Goal: Task Accomplishment & Management: Use online tool/utility

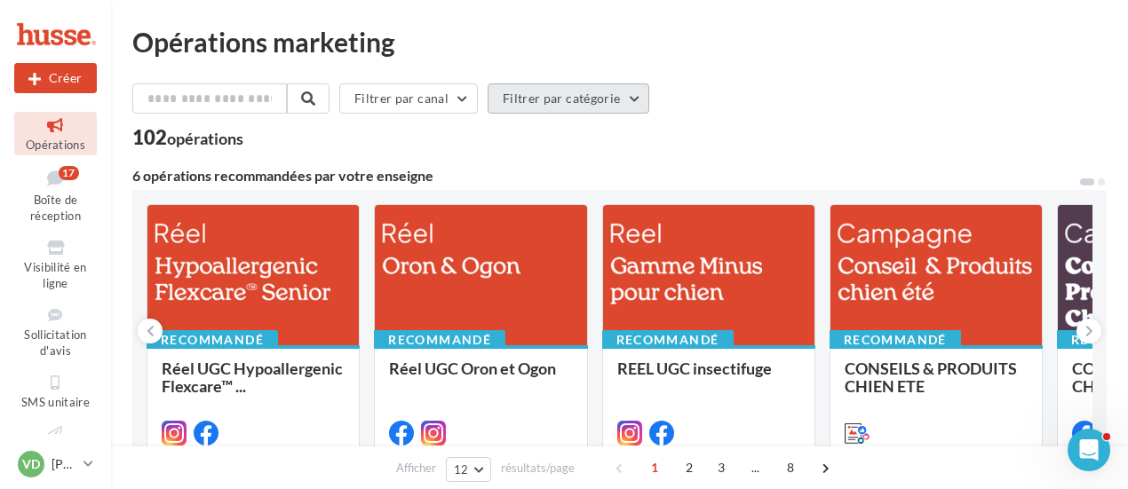
click at [544, 97] on button "Filtrer par catégorie" at bounding box center [569, 99] width 162 height 30
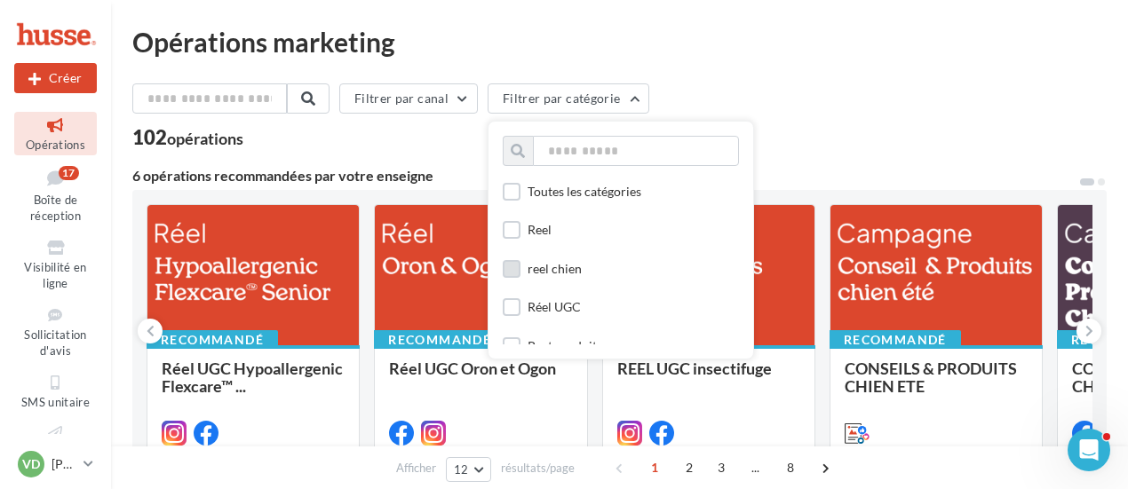
click at [521, 273] on label at bounding box center [512, 269] width 18 height 18
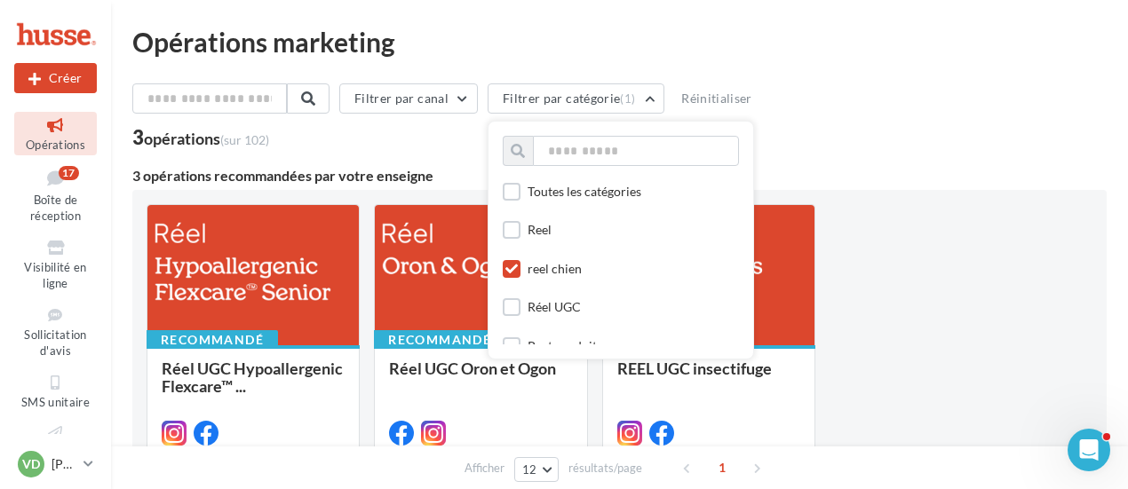
click at [513, 269] on label at bounding box center [512, 269] width 18 height 18
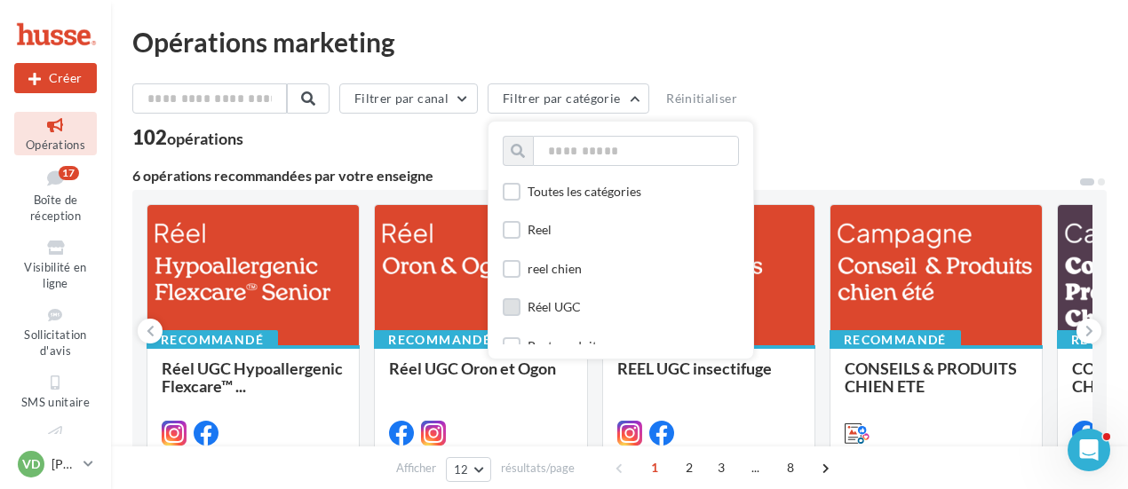
click at [521, 310] on label at bounding box center [512, 307] width 18 height 18
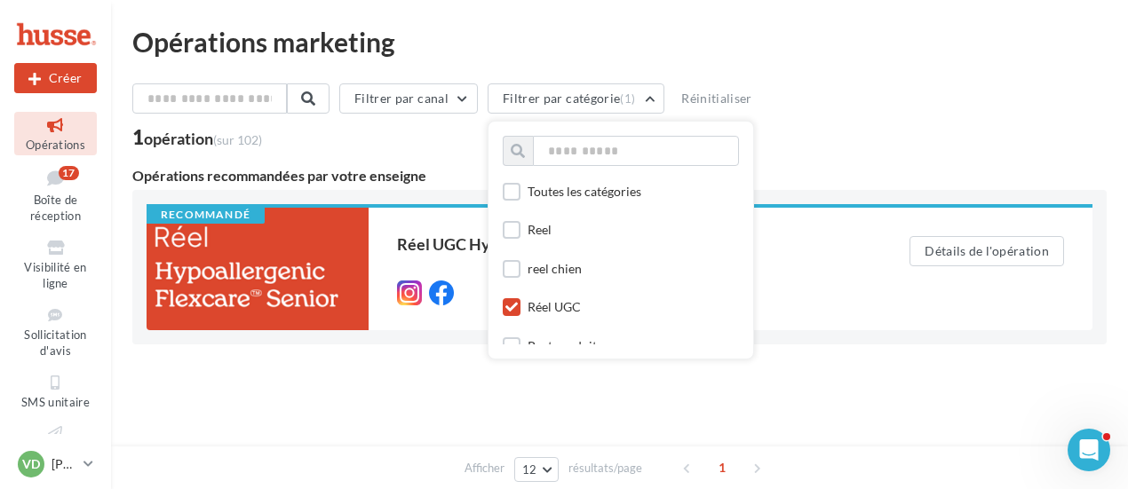
click at [518, 309] on icon at bounding box center [511, 307] width 12 height 12
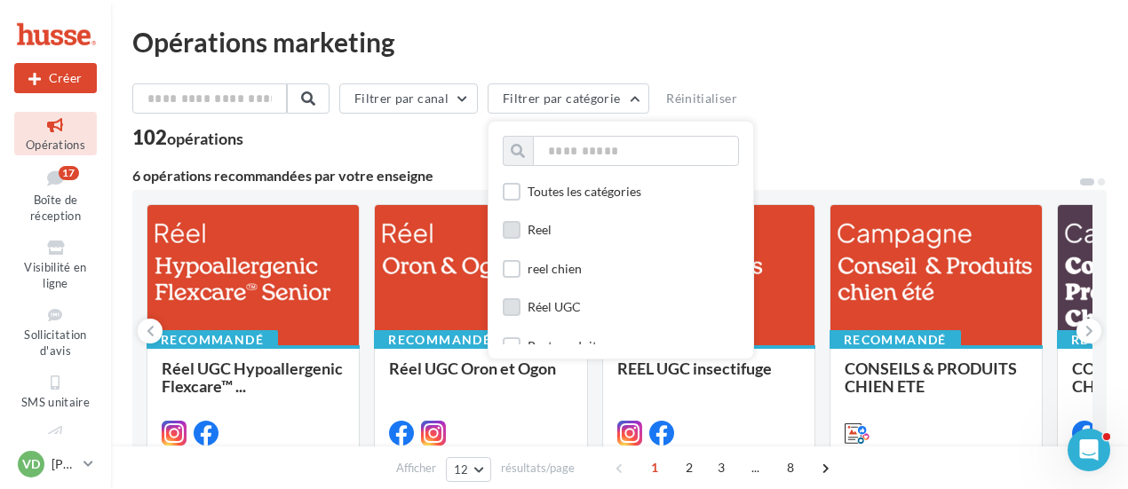
click at [521, 228] on label at bounding box center [512, 230] width 18 height 18
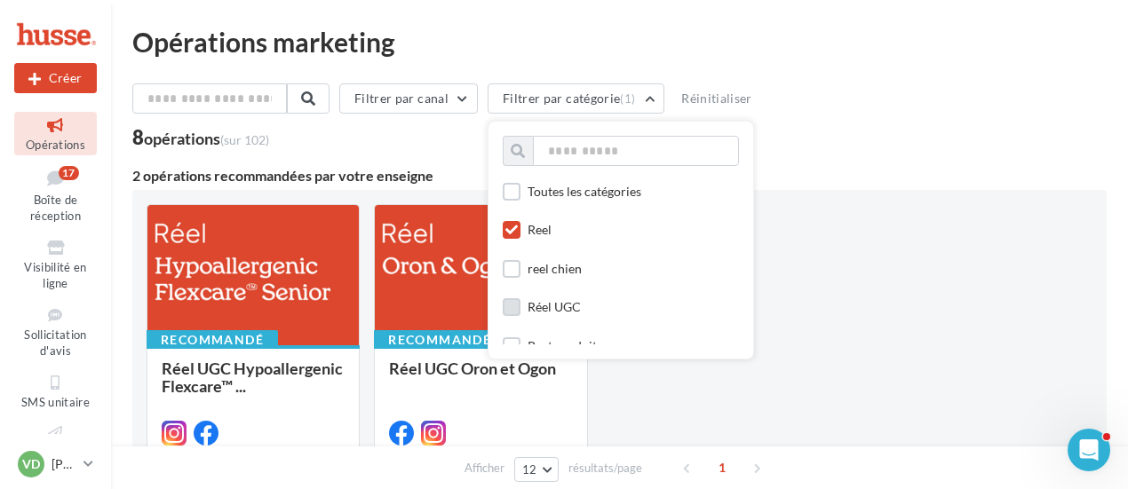
click at [518, 228] on icon at bounding box center [511, 230] width 12 height 12
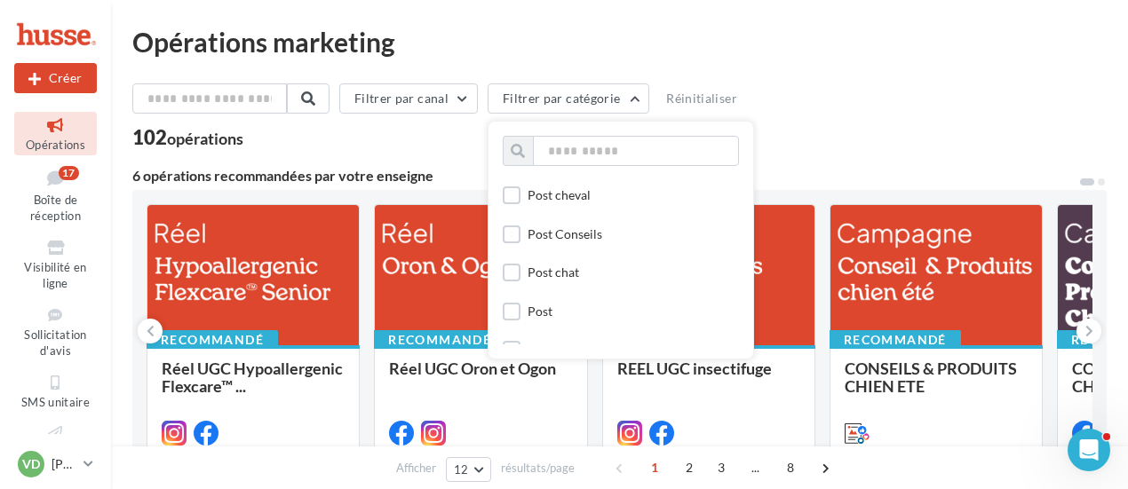
scroll to position [355, 0]
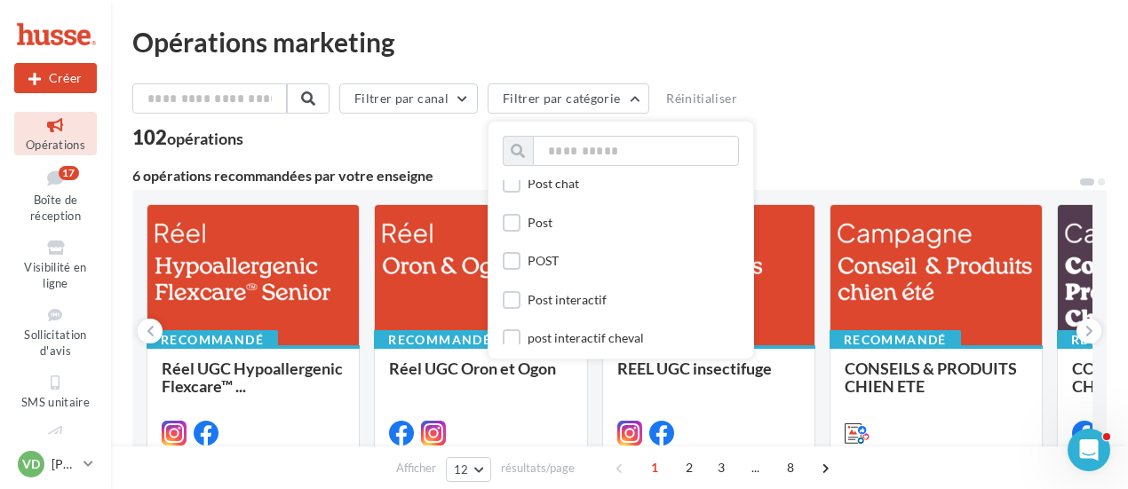
click at [893, 124] on div "Filtrer par canal Filtrer par catégorie Toutes les catégories Reel reel chien R…" at bounding box center [619, 116] width 975 height 64
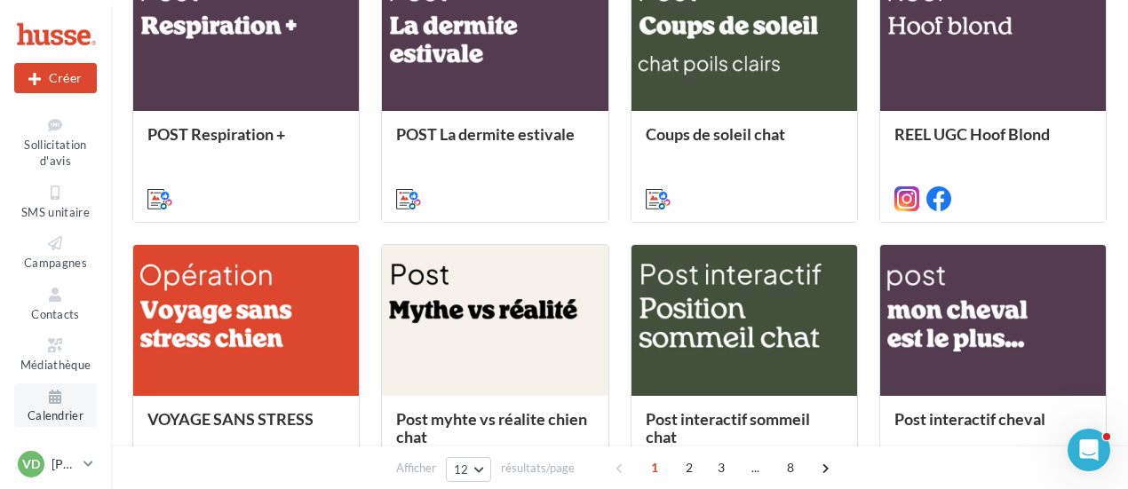
scroll to position [800, 0]
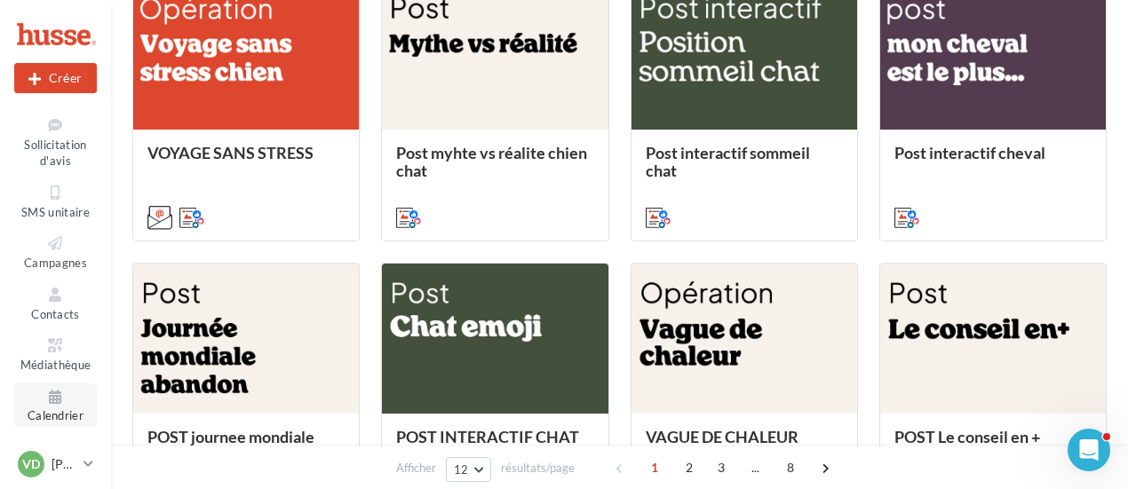
click at [62, 401] on icon at bounding box center [56, 397] width 72 height 20
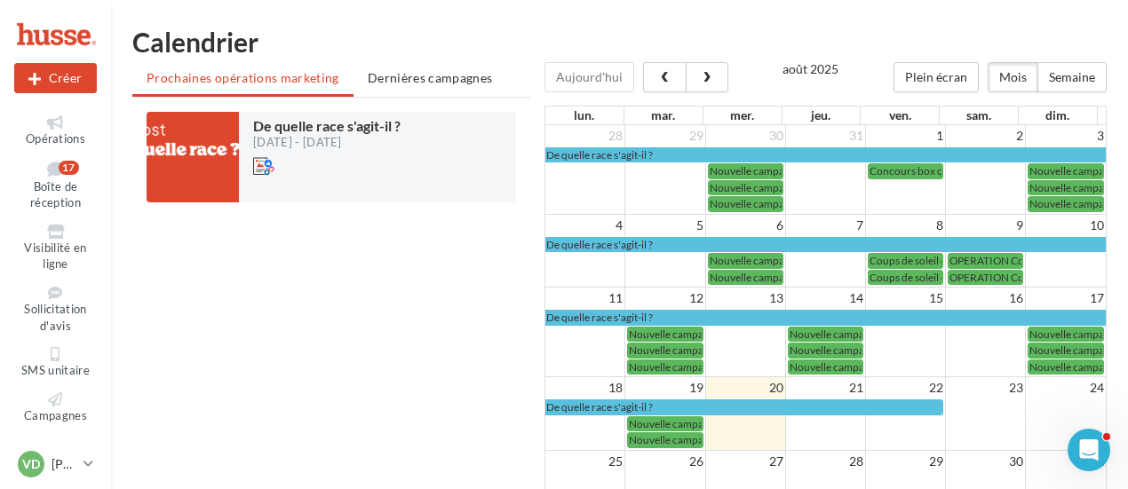
scroll to position [33, 0]
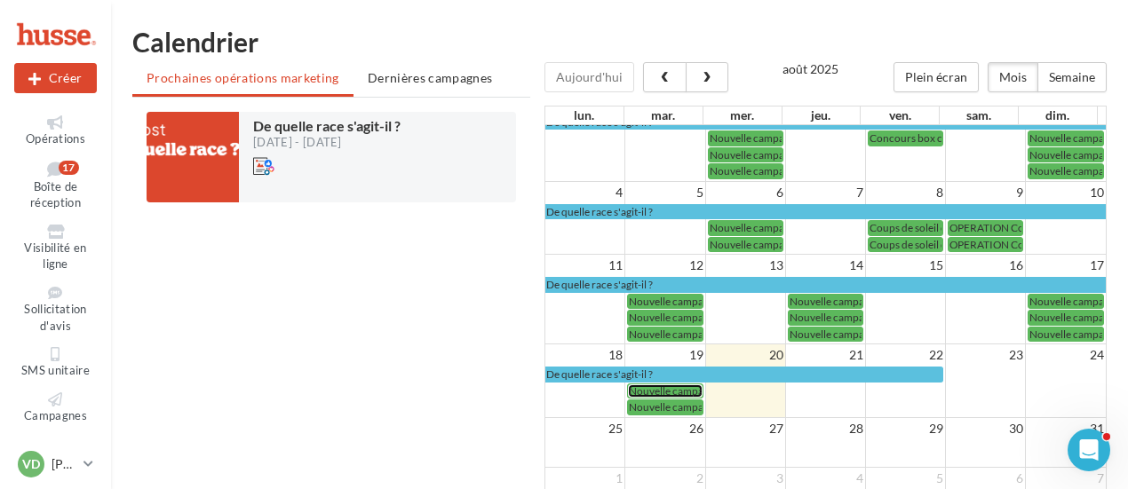
click at [665, 385] on span "Nouvelle campagne réseau social du 18-08-2025 16:03" at bounding box center [745, 391] width 232 height 13
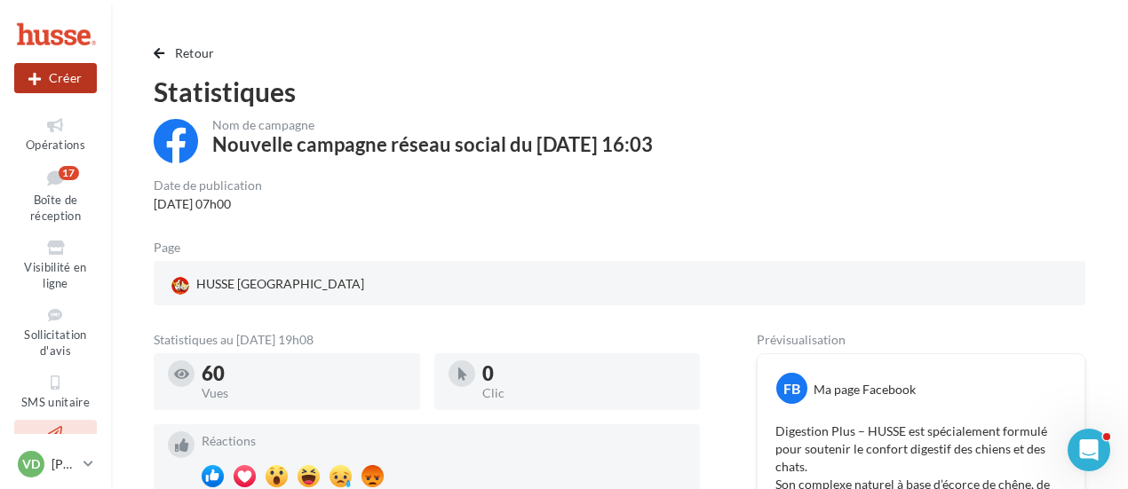
click at [52, 81] on button "Créer" at bounding box center [55, 78] width 83 height 30
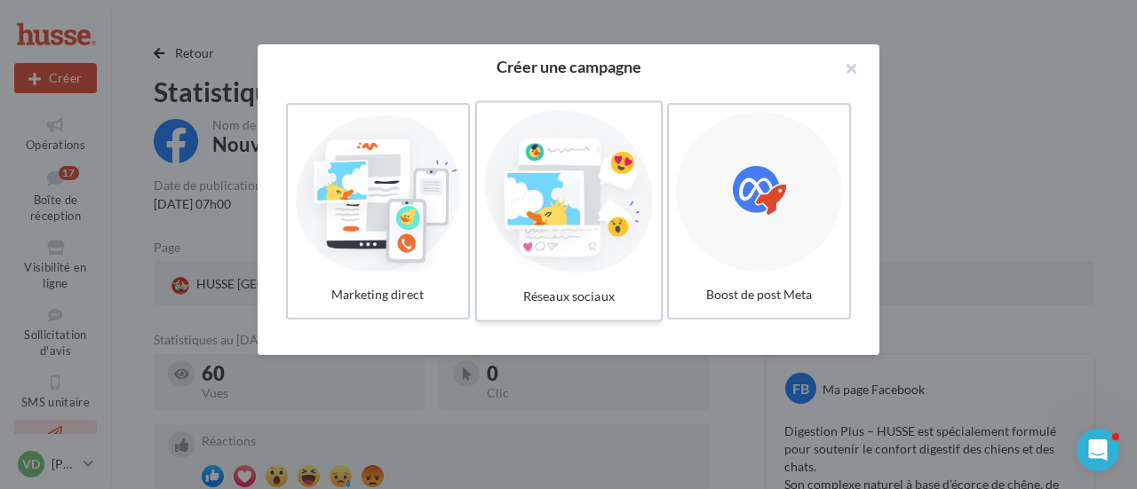
click at [552, 244] on div at bounding box center [568, 191] width 169 height 163
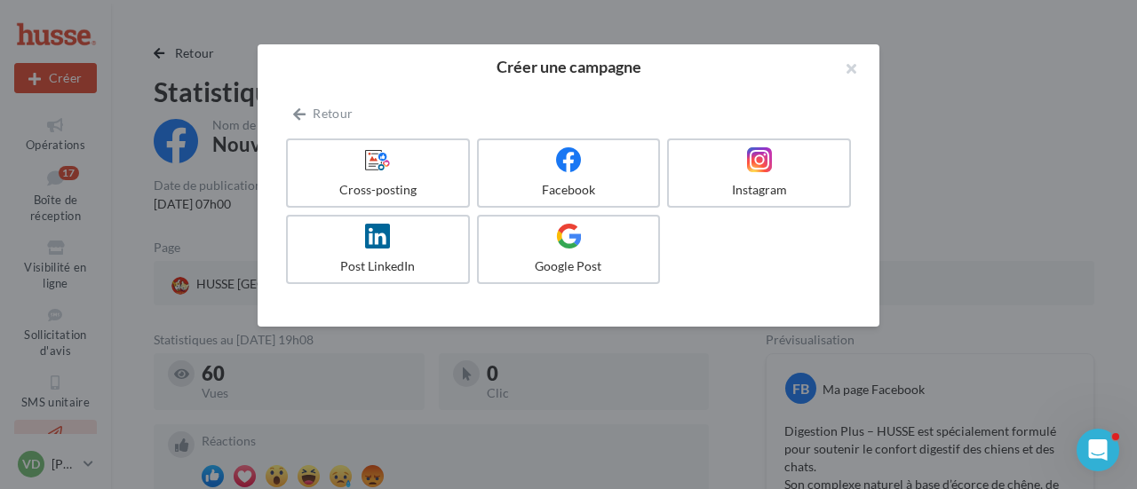
drag, startPoint x: 574, startPoint y: 251, endPoint x: 596, endPoint y: 396, distance: 147.4
click at [596, 396] on div "Créer une campagne Retour Cross-posting Facebook Instagram Post LinkedIn Google…" at bounding box center [568, 244] width 1137 height 489
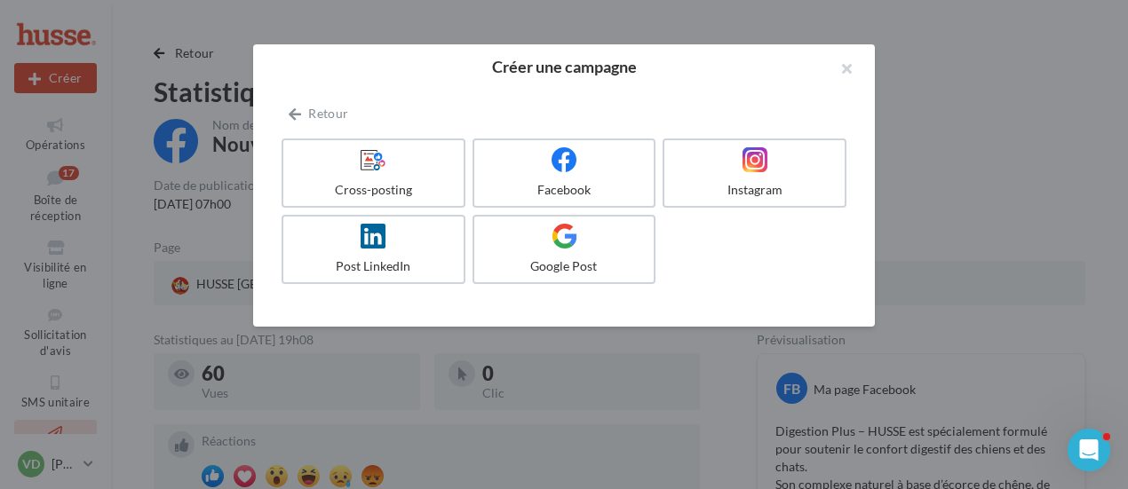
click at [612, 386] on div at bounding box center [564, 244] width 1128 height 489
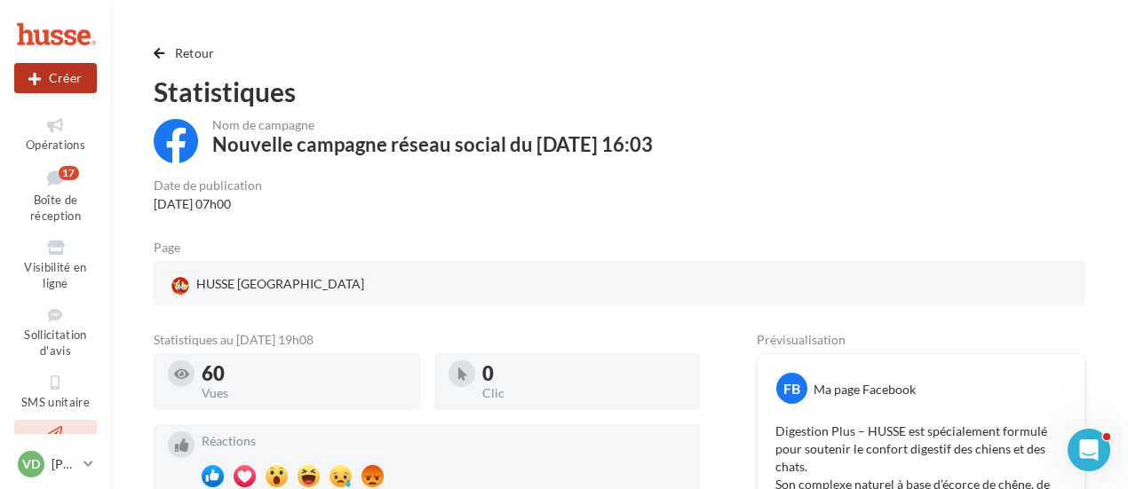
click at [81, 84] on button "Créer" at bounding box center [55, 78] width 83 height 30
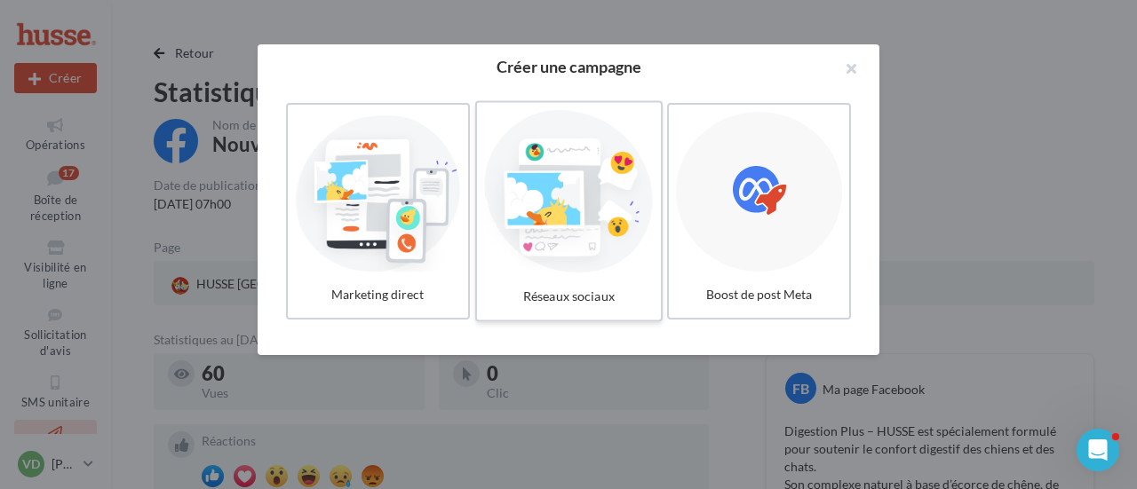
click at [554, 235] on div at bounding box center [568, 191] width 169 height 163
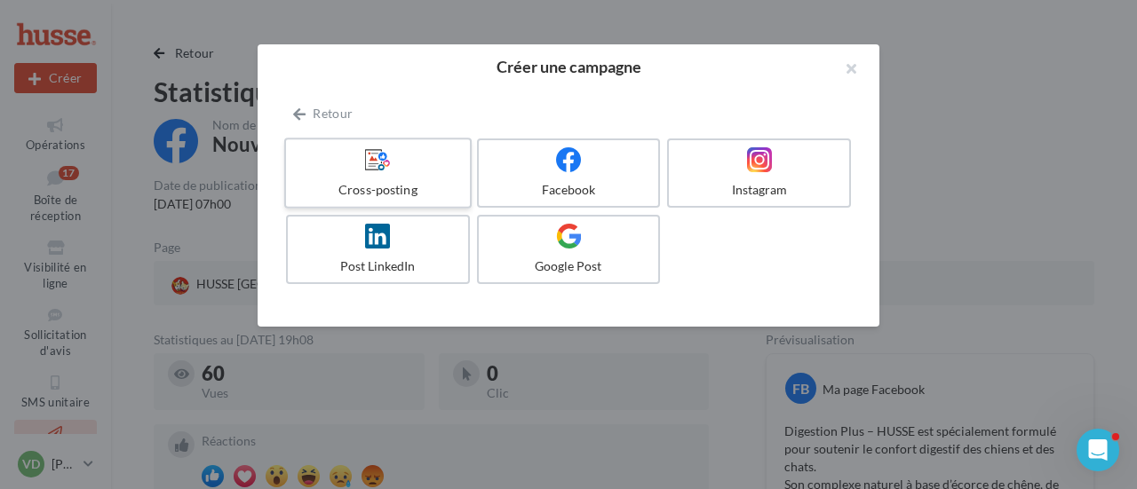
click at [386, 173] on label "Cross-posting" at bounding box center [377, 173] width 187 height 71
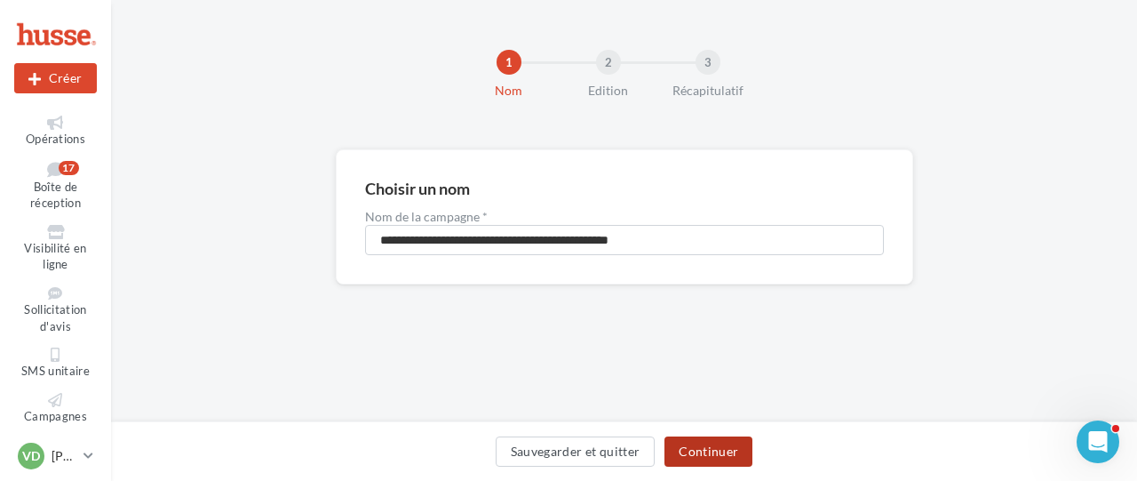
click at [682, 446] on button "Continuer" at bounding box center [708, 451] width 88 height 30
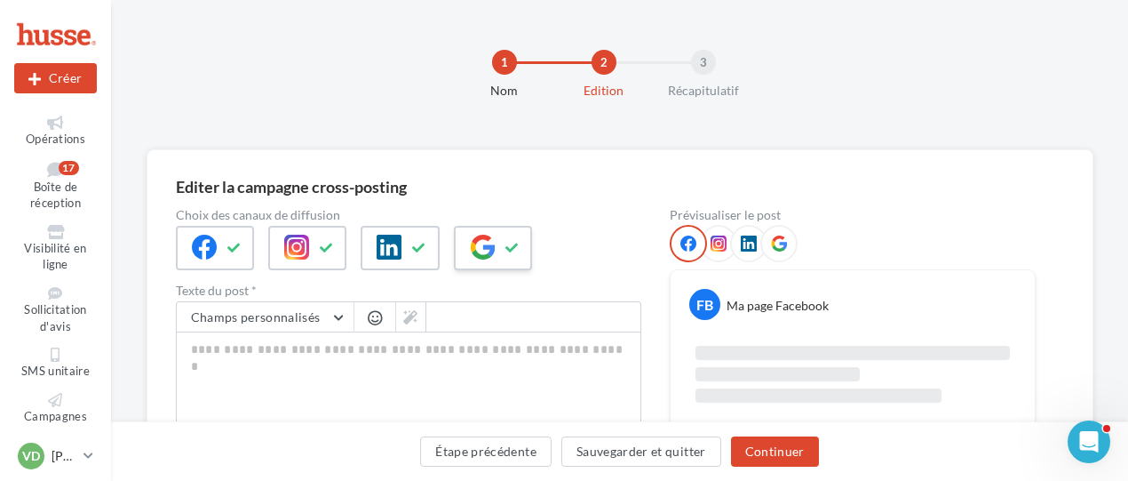
click at [515, 255] on button at bounding box center [512, 248] width 21 height 27
click at [407, 243] on div at bounding box center [400, 248] width 78 height 44
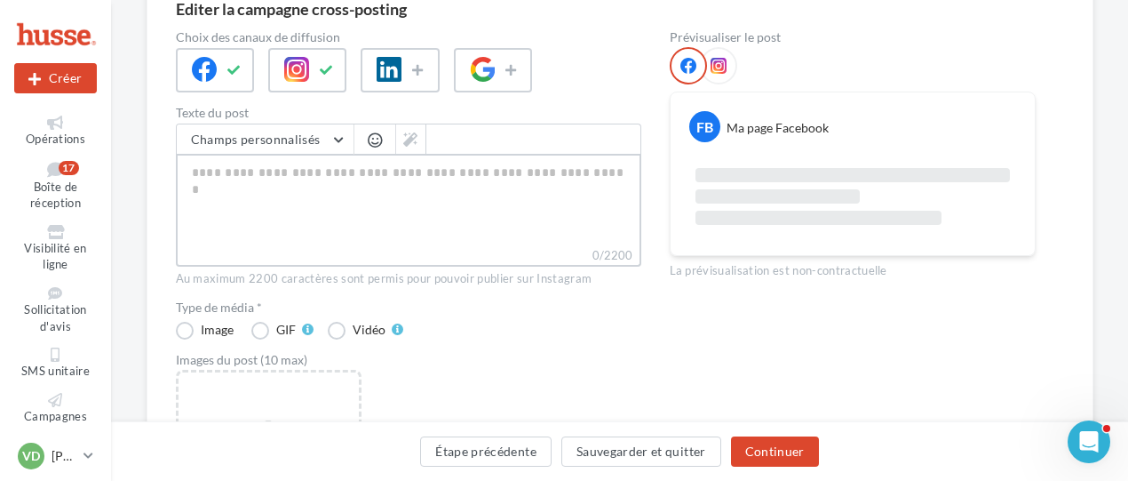
click at [251, 182] on textarea "0/2200" at bounding box center [408, 200] width 465 height 92
paste textarea "**********"
type textarea "**********"
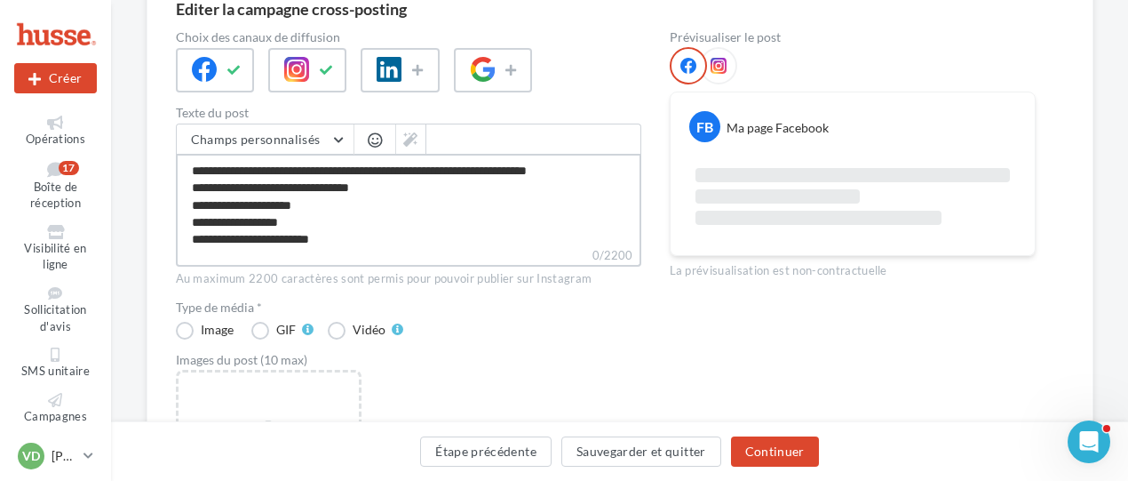
scroll to position [25, 0]
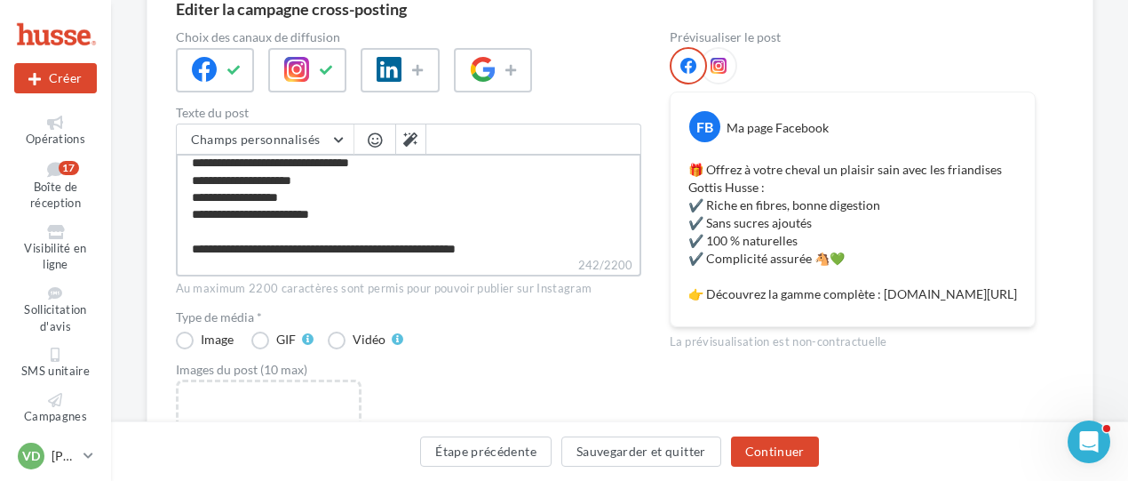
click at [542, 247] on textarea "**********" at bounding box center [408, 205] width 465 height 102
type textarea "**********"
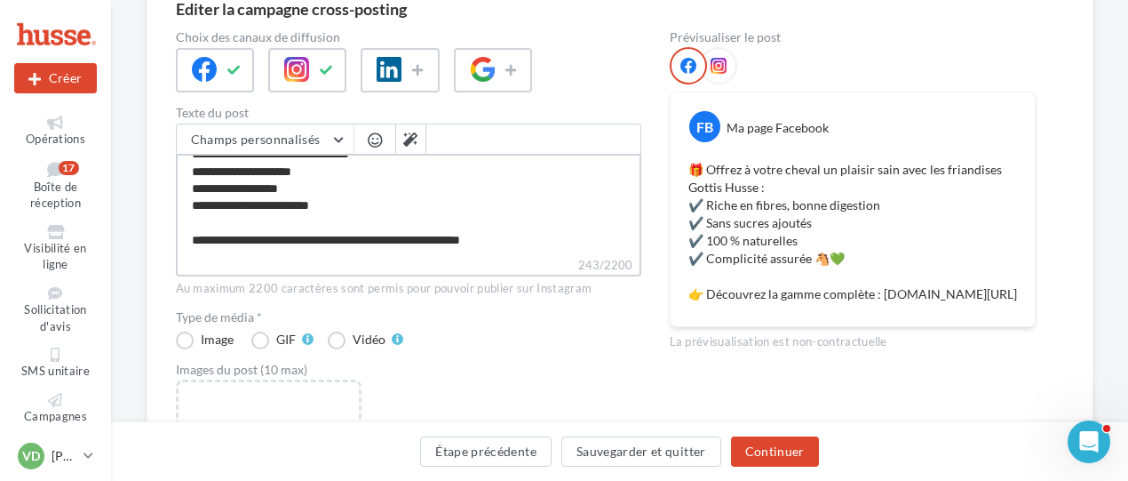
type textarea "**********"
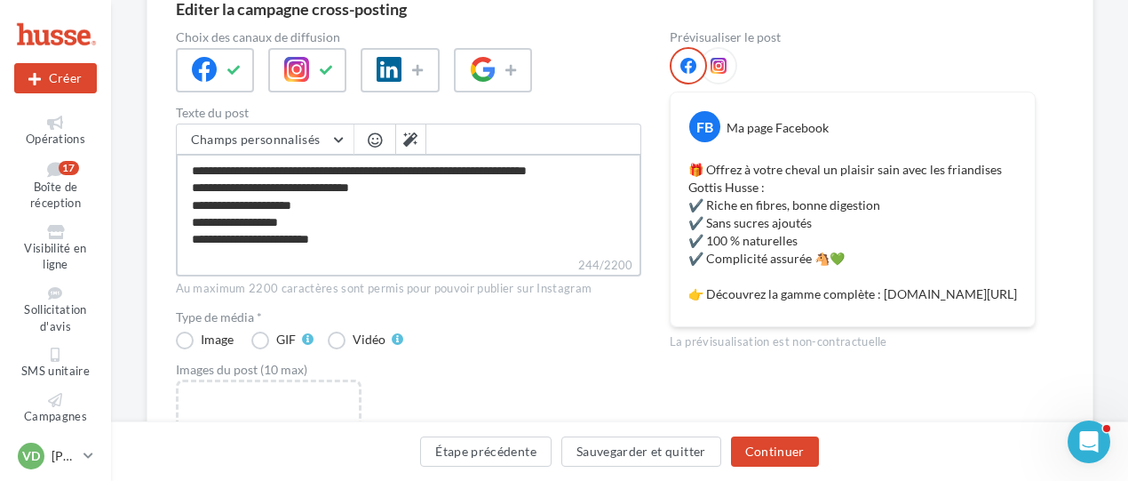
scroll to position [89, 0]
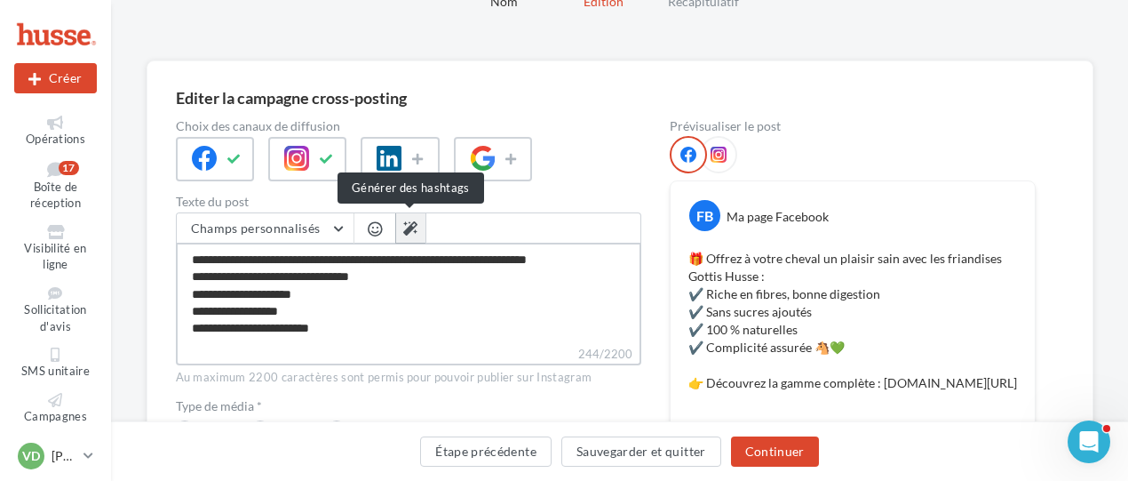
type textarea "**********"
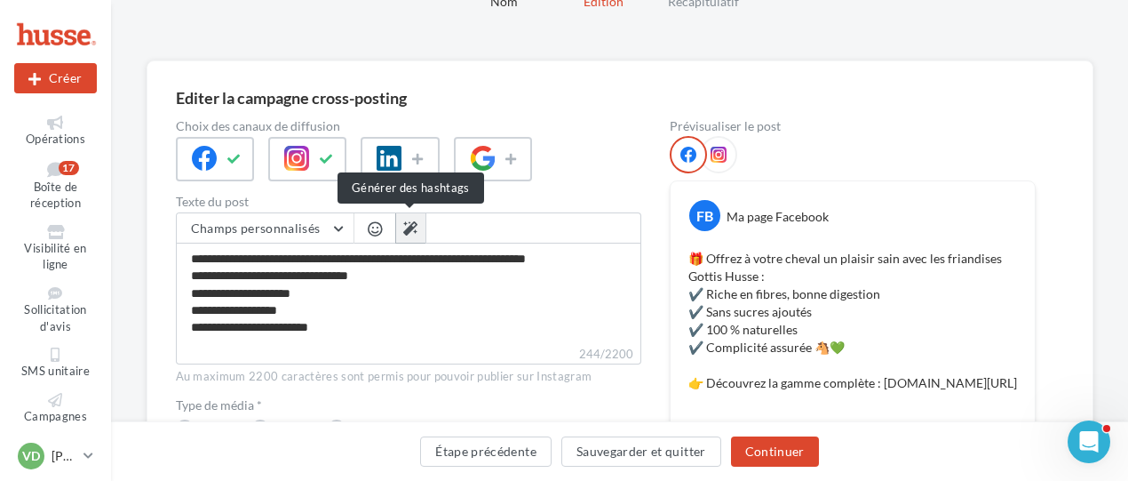
click at [412, 229] on icon at bounding box center [410, 228] width 14 height 14
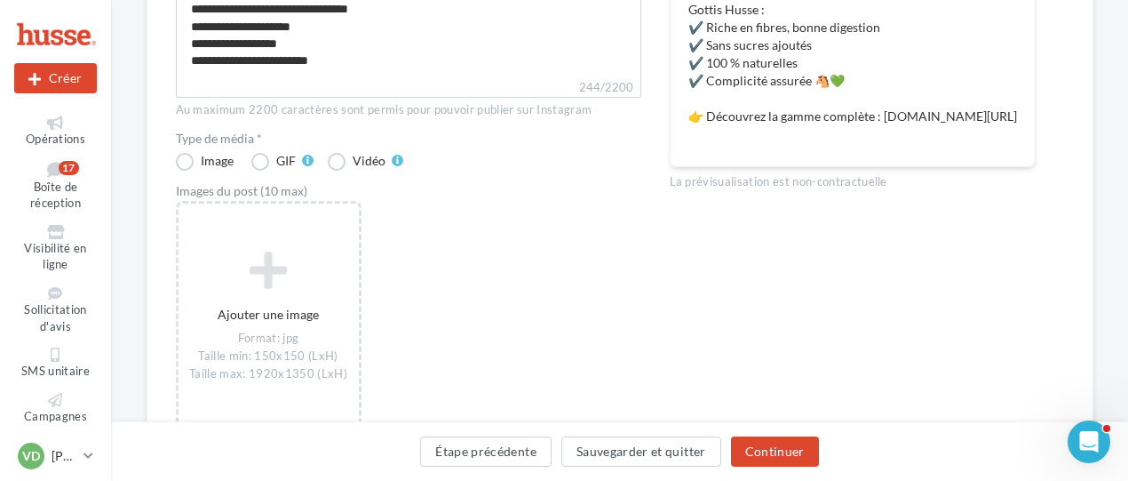
type textarea "**********"
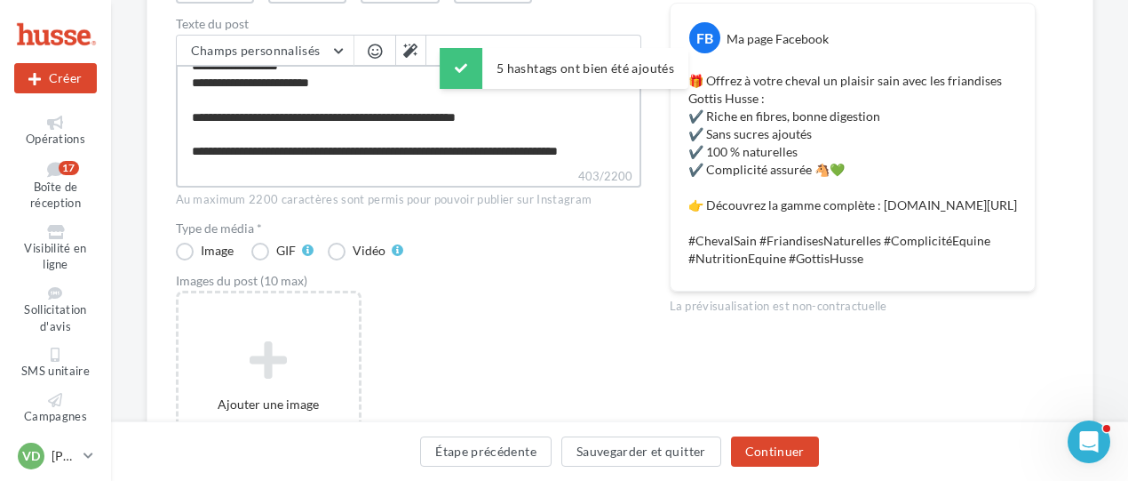
scroll to position [84, 0]
click at [195, 136] on textarea "**********" at bounding box center [408, 116] width 465 height 102
type textarea "**********"
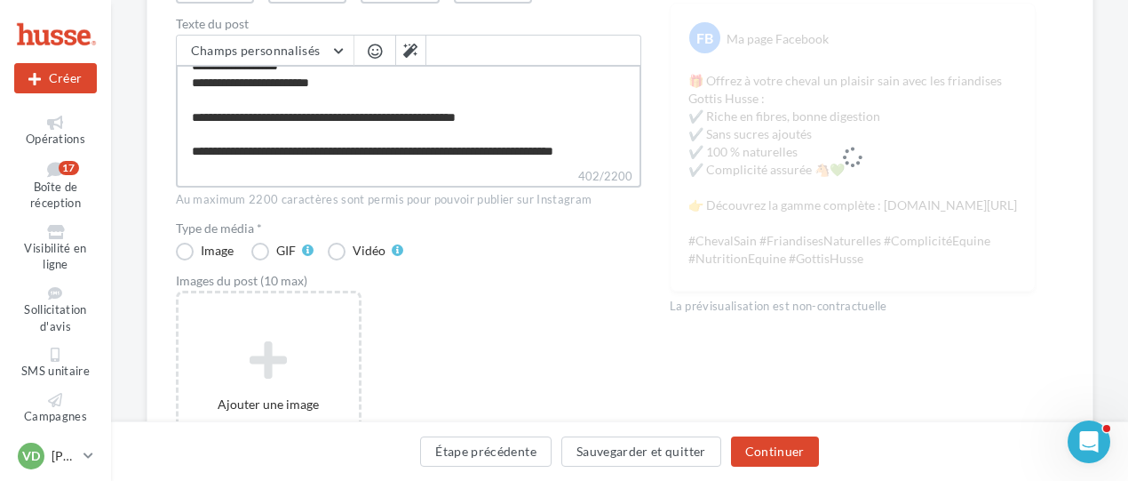
scroll to position [451, 0]
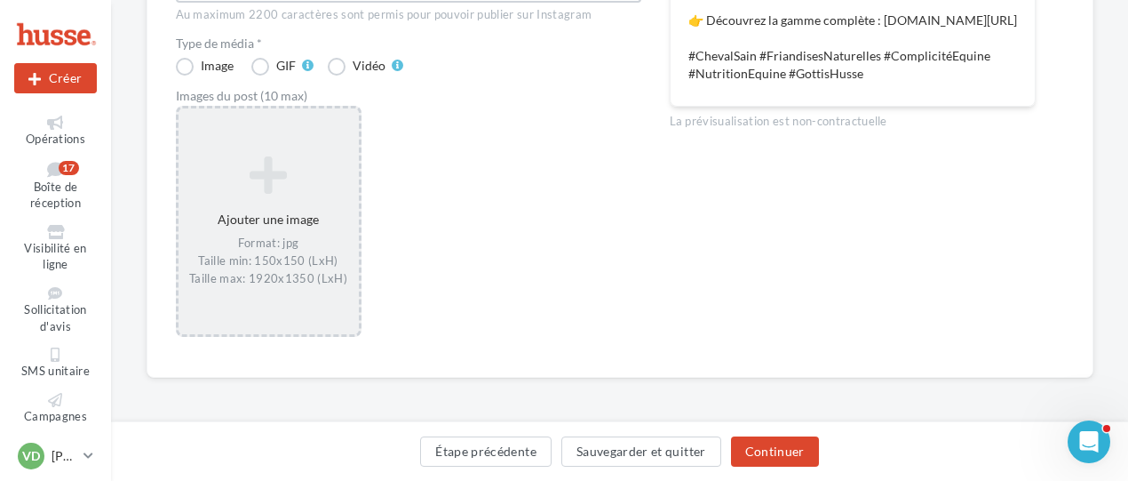
type textarea "**********"
click at [273, 246] on div "Format: jpg Taille min: 150x150 (LxH) Taille max: 1920x1350 (LxH)" at bounding box center [269, 262] width 166 height 52
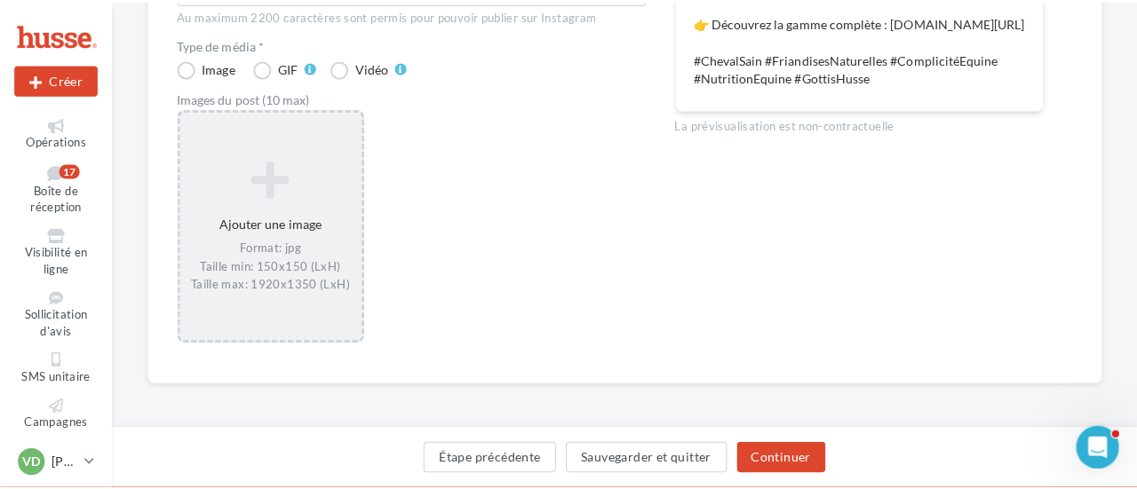
scroll to position [441, 0]
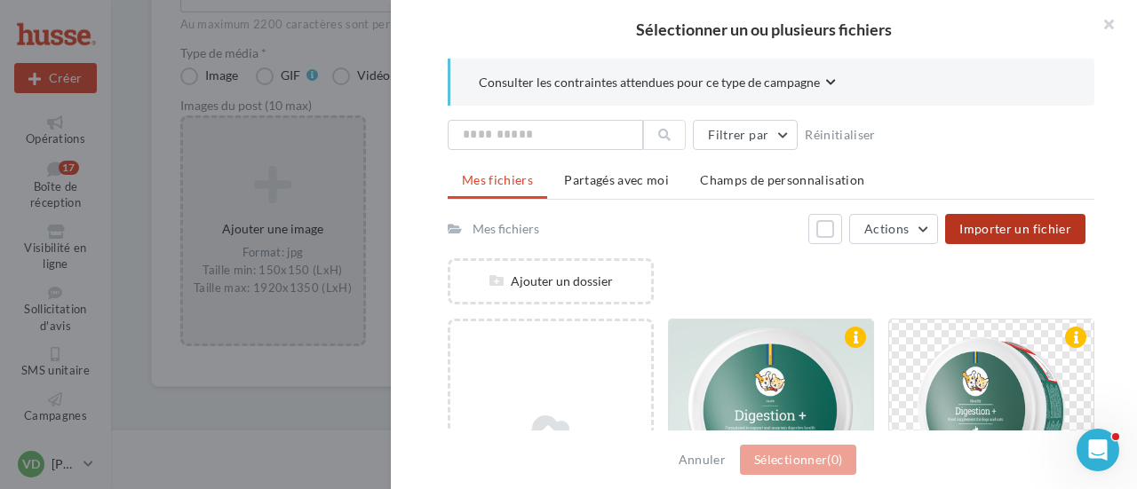
click at [983, 227] on span "Importer un fichier" at bounding box center [1015, 228] width 112 height 15
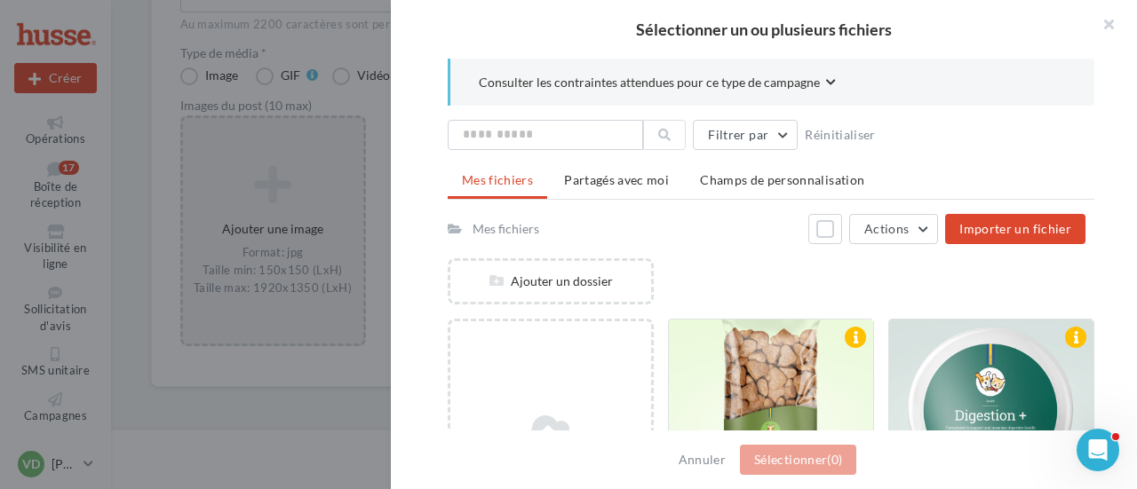
scroll to position [251, 0]
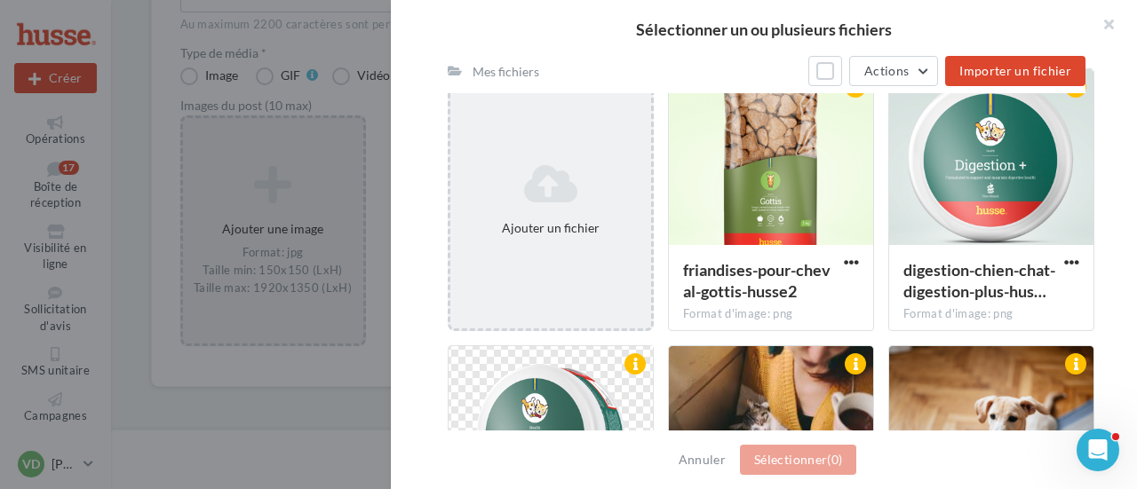
click at [537, 232] on div "Ajouter un fichier" at bounding box center [551, 228] width 187 height 18
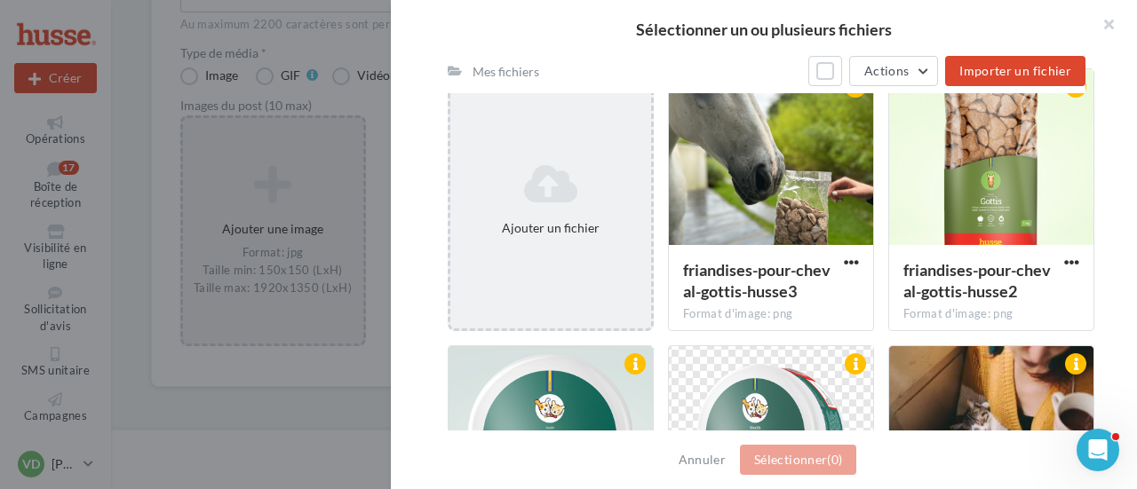
click at [524, 241] on div "Ajouter un fichier" at bounding box center [550, 199] width 201 height 89
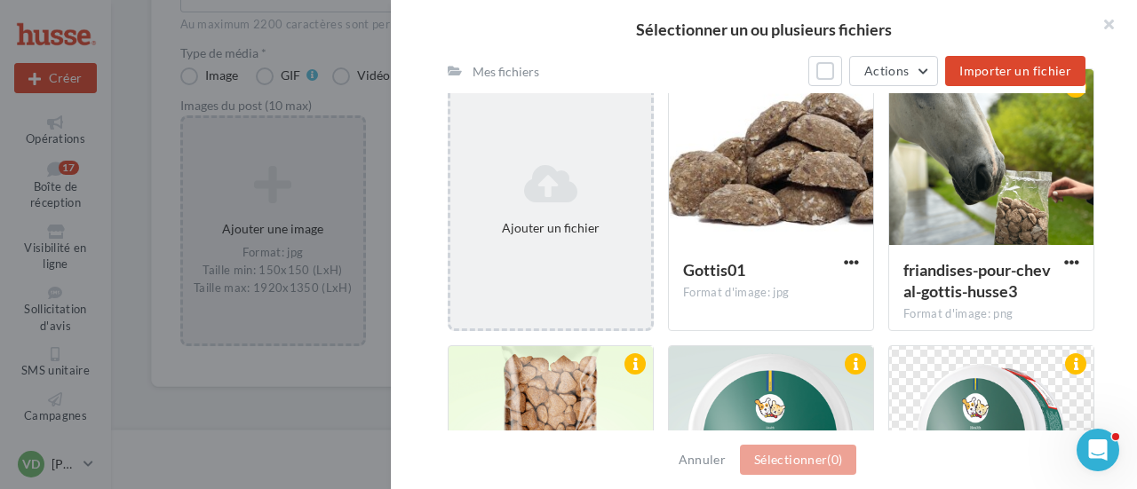
scroll to position [339, 0]
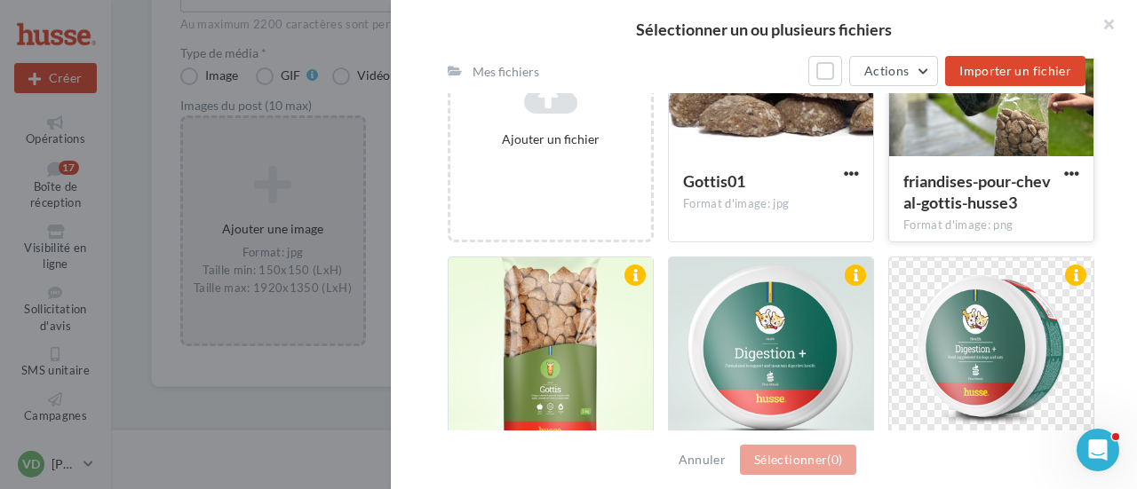
click at [995, 136] on div at bounding box center [991, 69] width 204 height 178
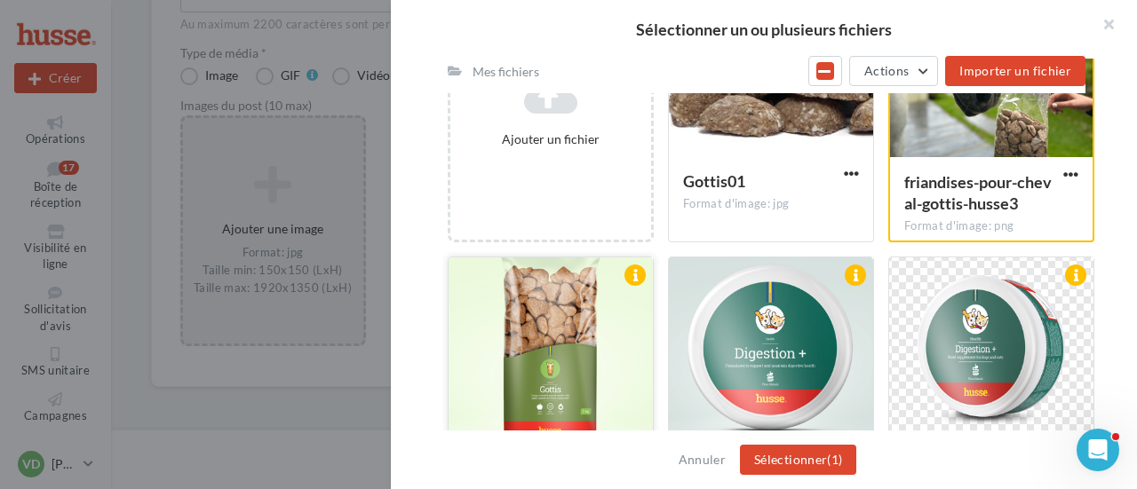
click at [561, 358] on div at bounding box center [551, 347] width 204 height 178
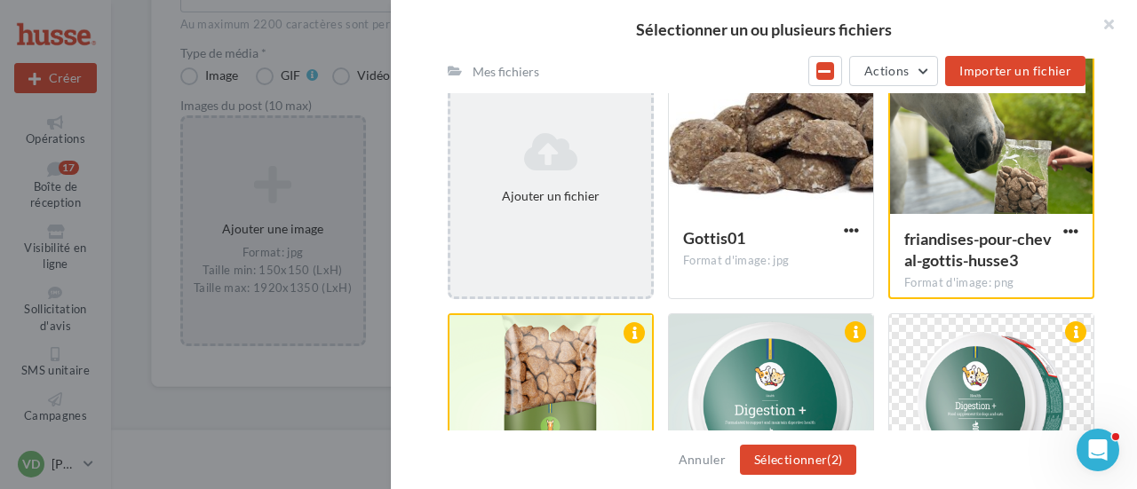
scroll to position [0, 0]
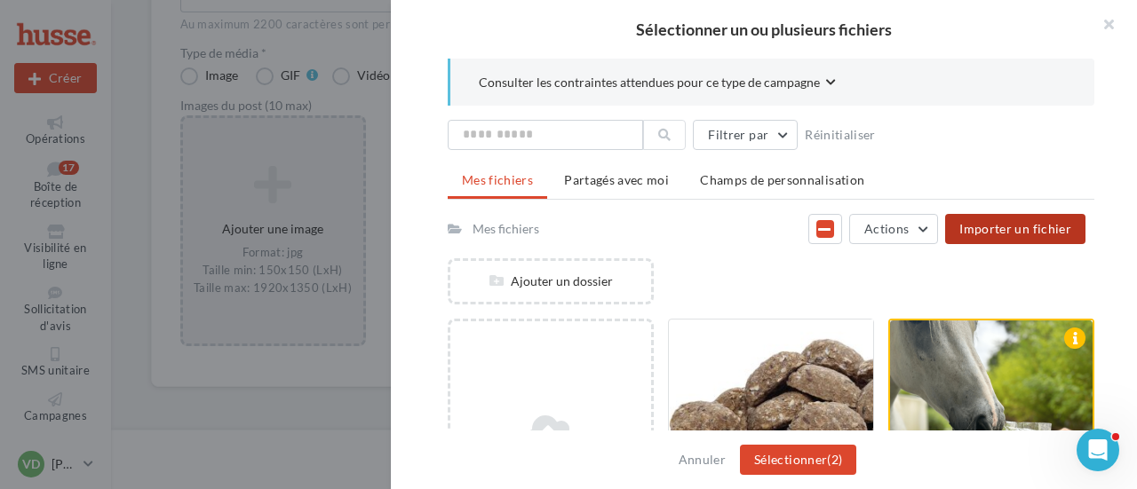
click at [1013, 219] on button "Importer un fichier" at bounding box center [1015, 229] width 140 height 30
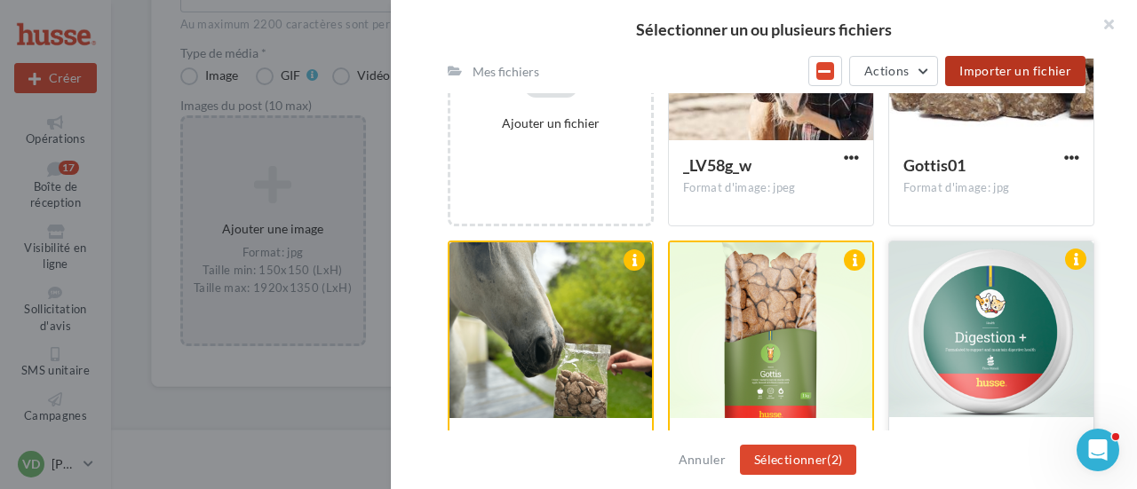
scroll to position [178, 0]
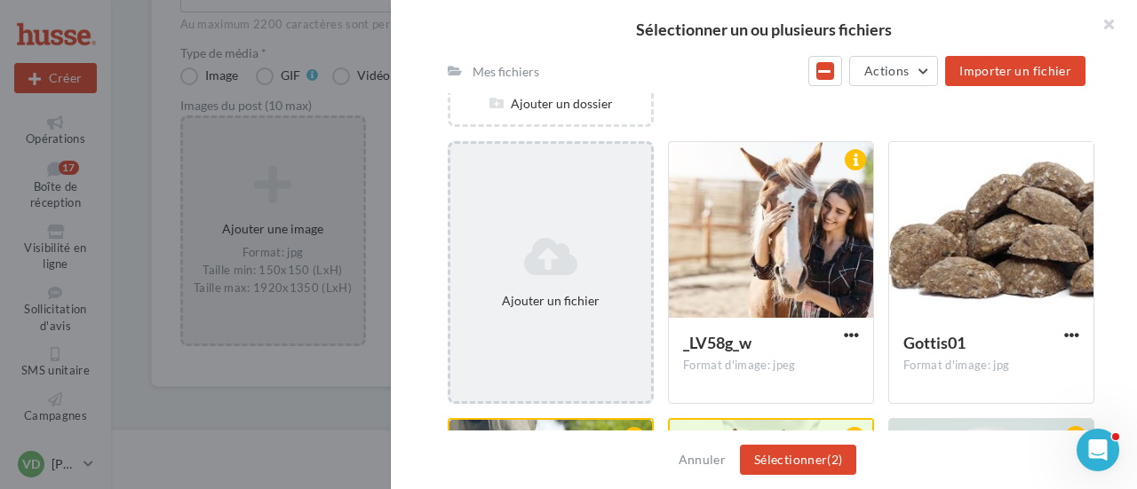
click at [602, 273] on icon at bounding box center [551, 256] width 187 height 43
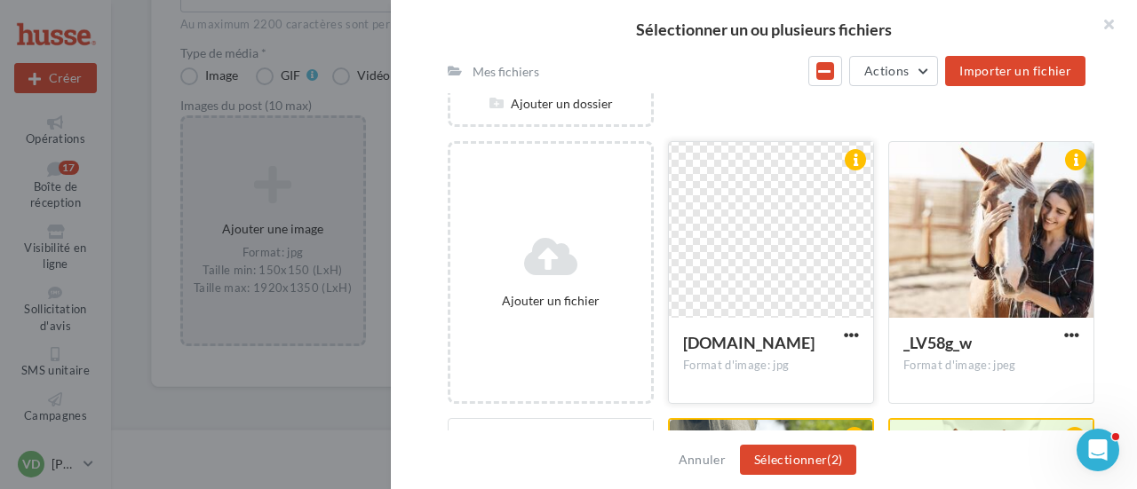
scroll to position [355, 0]
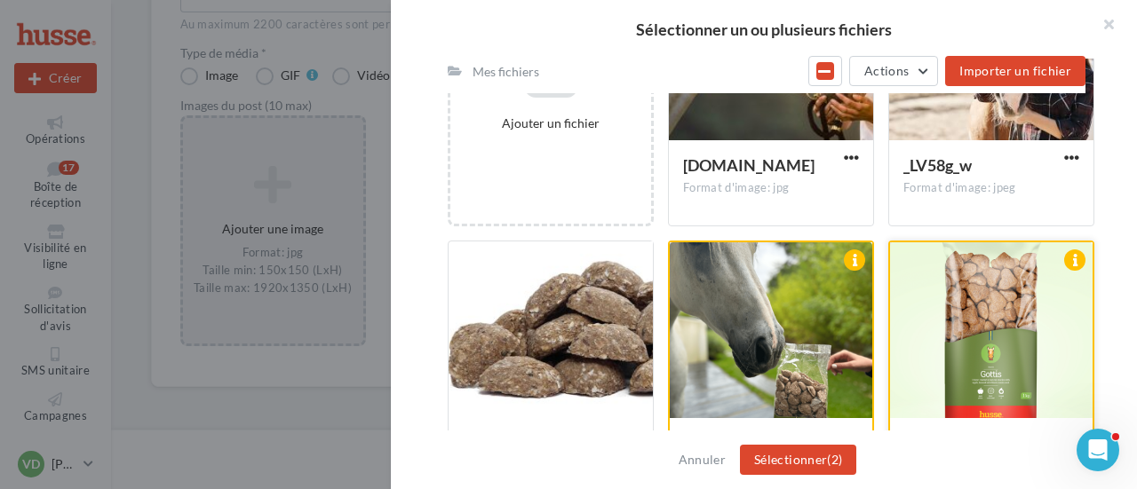
click at [959, 354] on div at bounding box center [991, 332] width 203 height 178
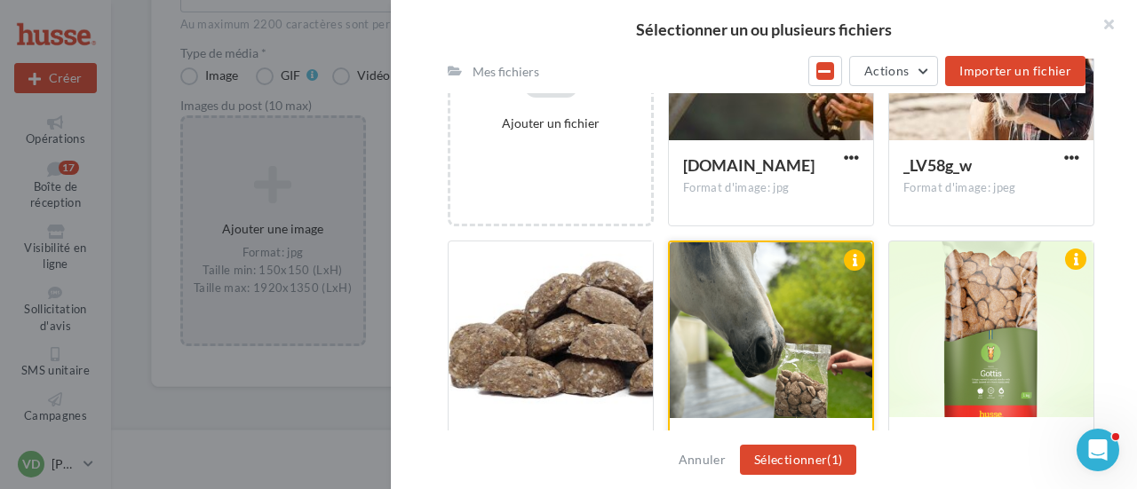
click at [859, 363] on div at bounding box center [771, 332] width 203 height 178
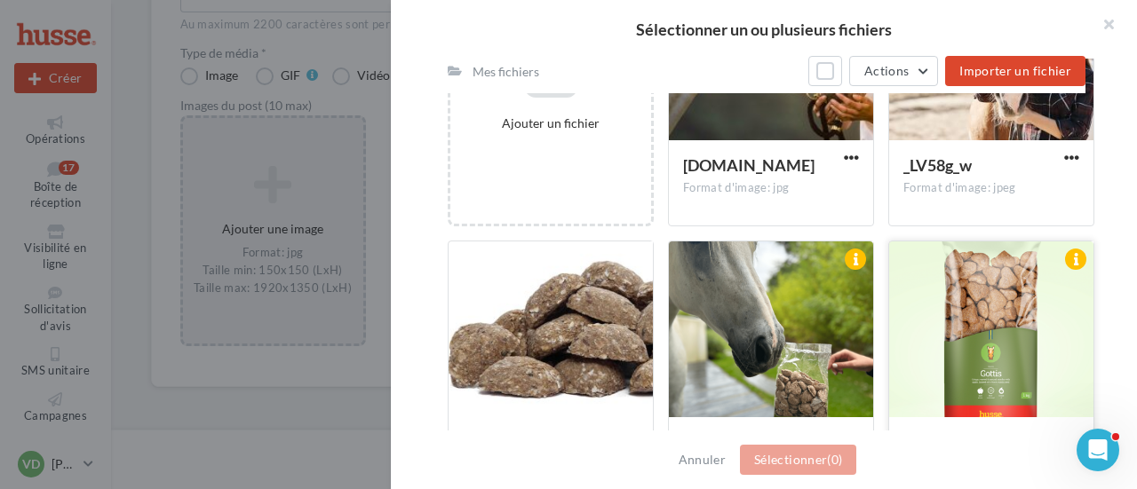
click at [983, 365] on div at bounding box center [991, 331] width 204 height 178
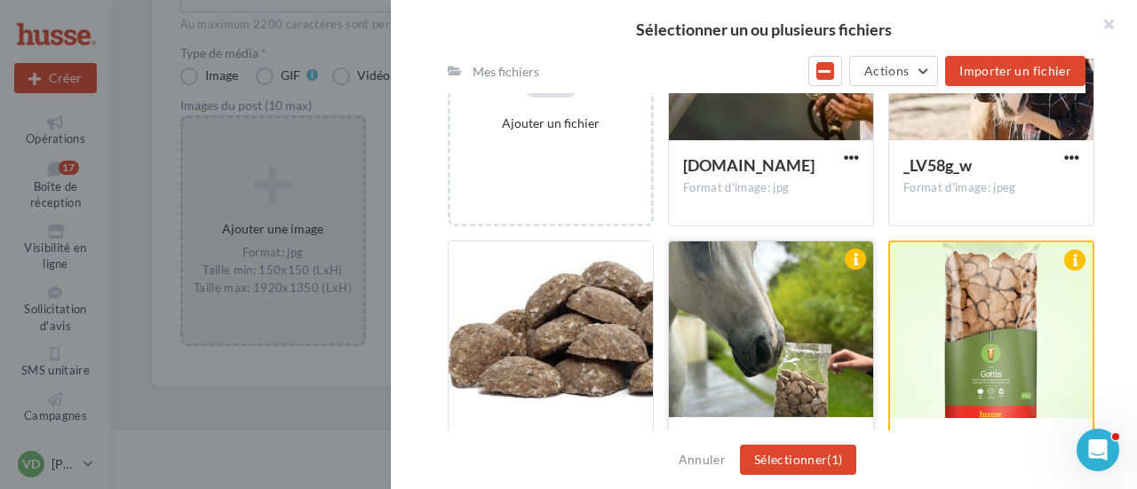
click at [810, 356] on div at bounding box center [771, 331] width 204 height 178
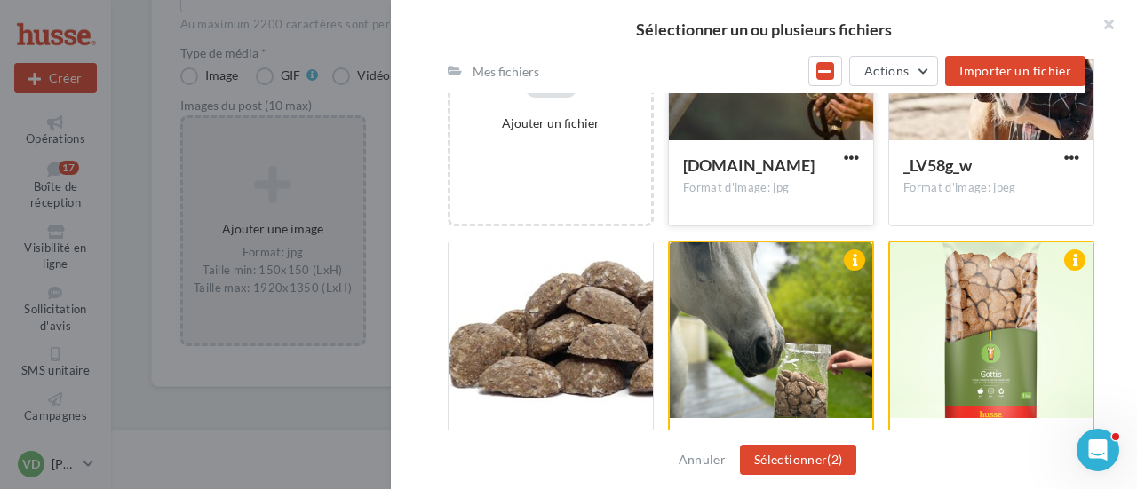
click at [771, 122] on div at bounding box center [771, 53] width 204 height 178
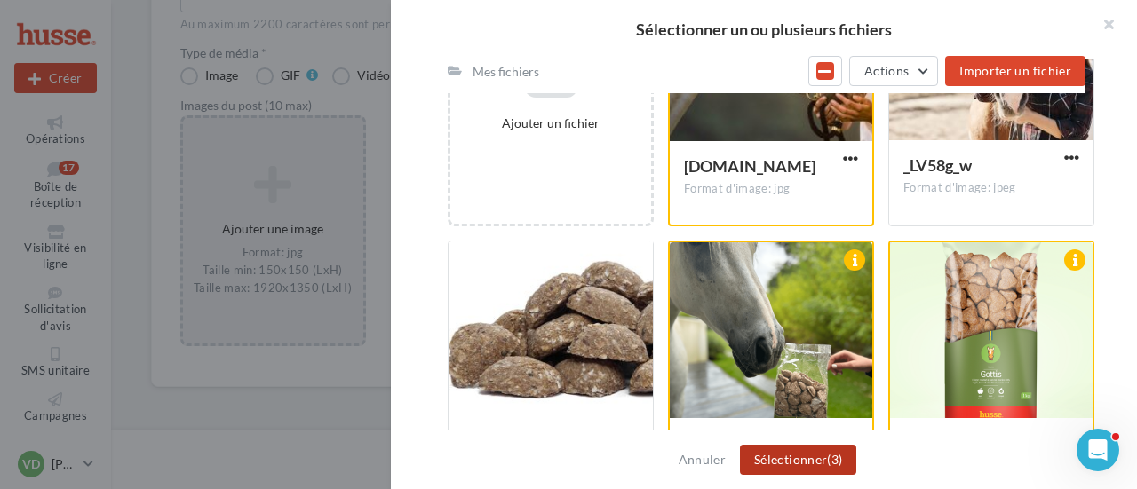
click at [789, 465] on button "Sélectionner (3)" at bounding box center [798, 460] width 116 height 30
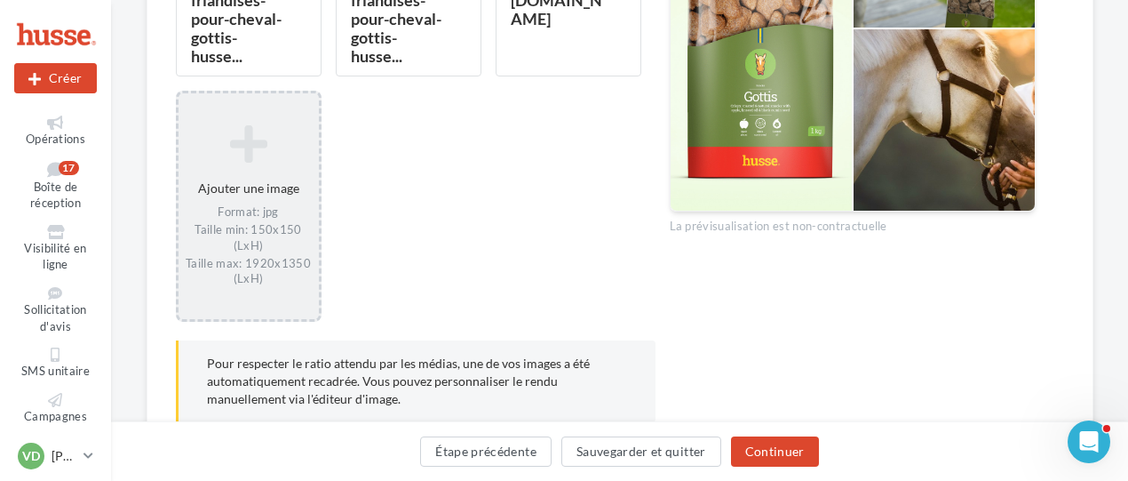
scroll to position [791, 0]
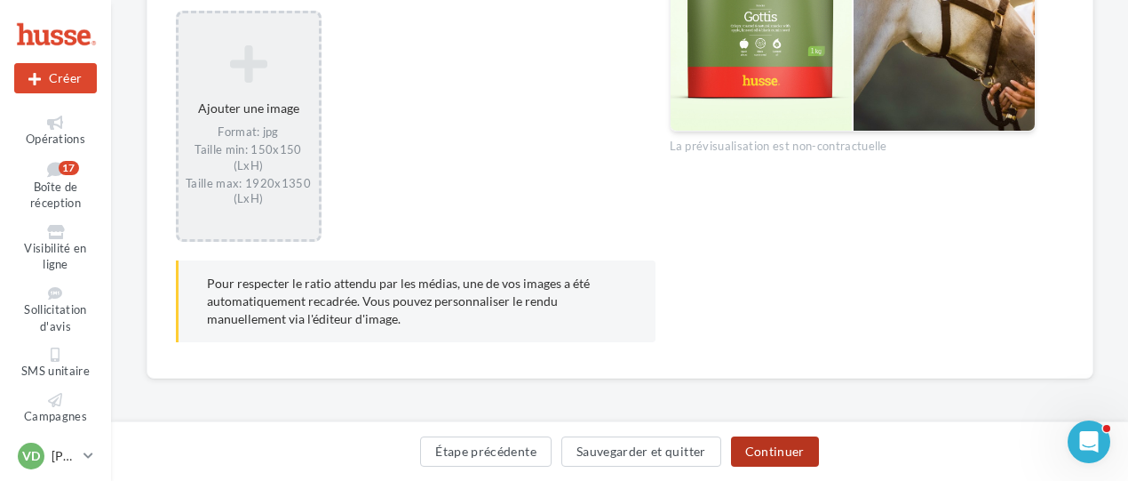
click at [776, 456] on button "Continuer" at bounding box center [775, 451] width 88 height 30
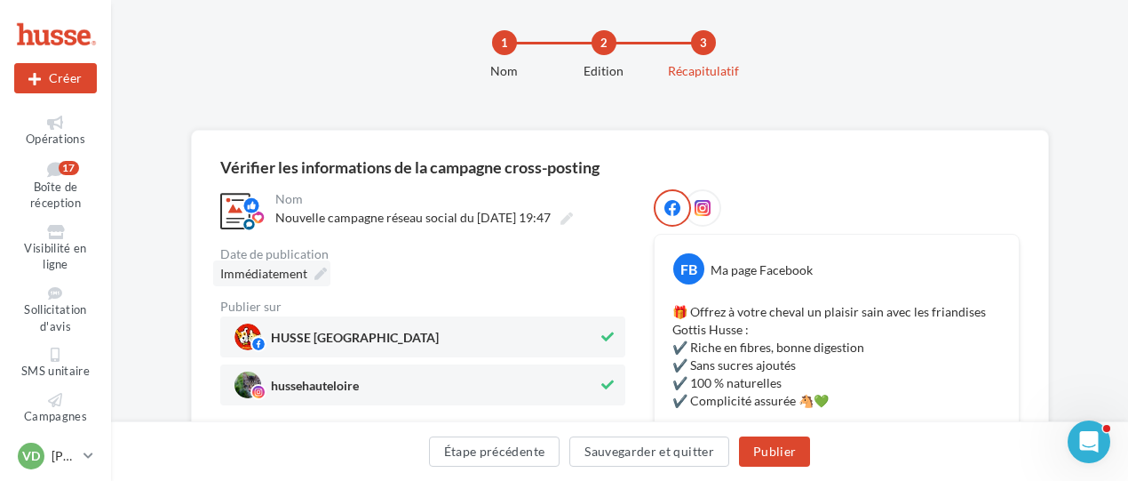
click at [314, 271] on icon at bounding box center [320, 273] width 12 height 12
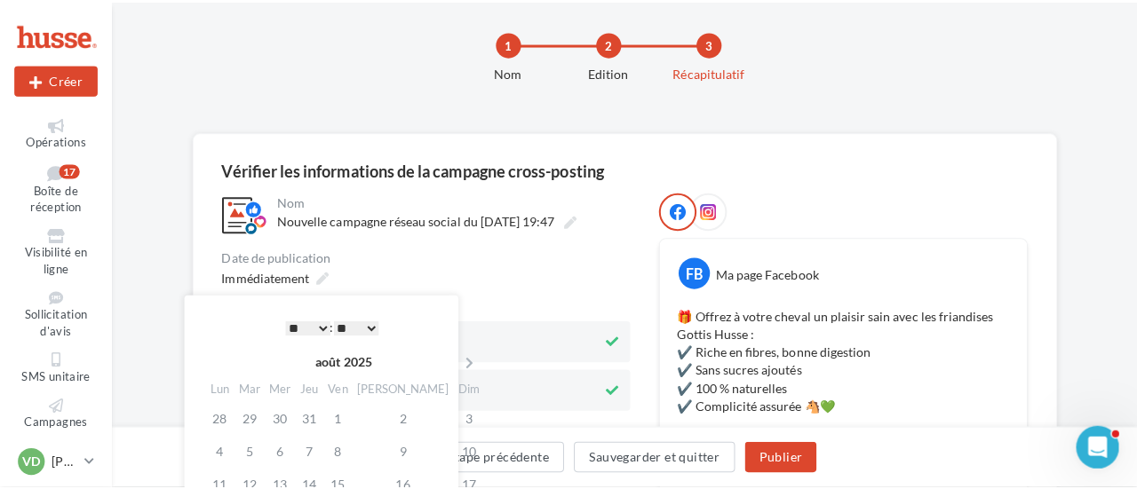
scroll to position [197, 0]
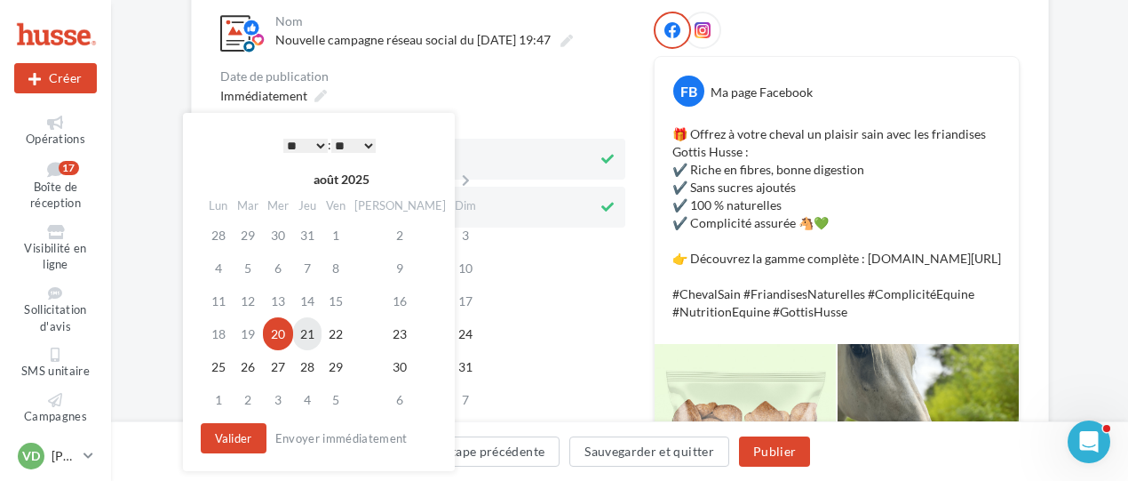
click at [314, 335] on td "21" at bounding box center [307, 333] width 28 height 33
drag, startPoint x: 267, startPoint y: 438, endPoint x: 257, endPoint y: 431, distance: 12.8
click at [261, 434] on div "Valider Envoyer immédiatement" at bounding box center [315, 438] width 229 height 30
click at [251, 433] on button "Valider" at bounding box center [234, 438] width 66 height 30
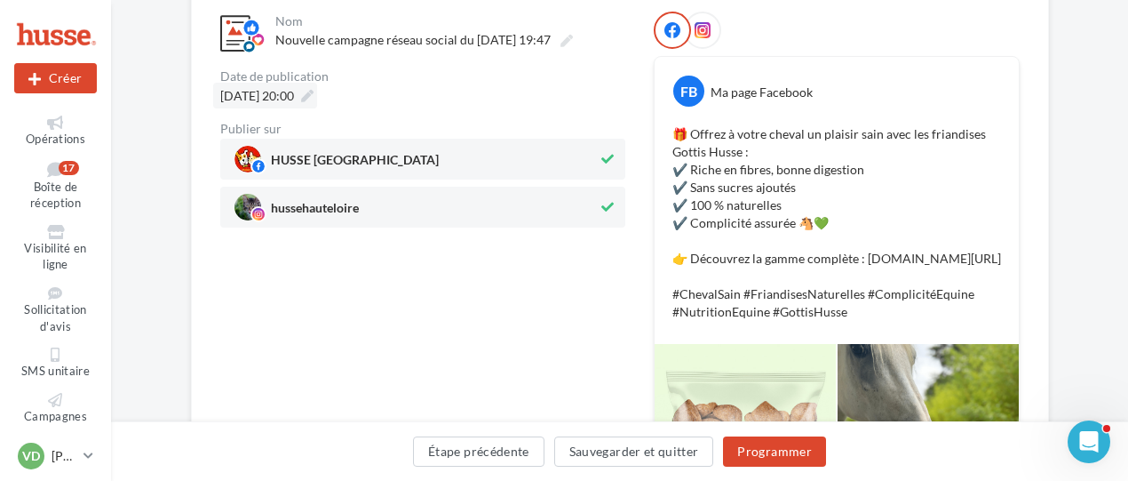
click at [314, 100] on icon at bounding box center [307, 96] width 12 height 12
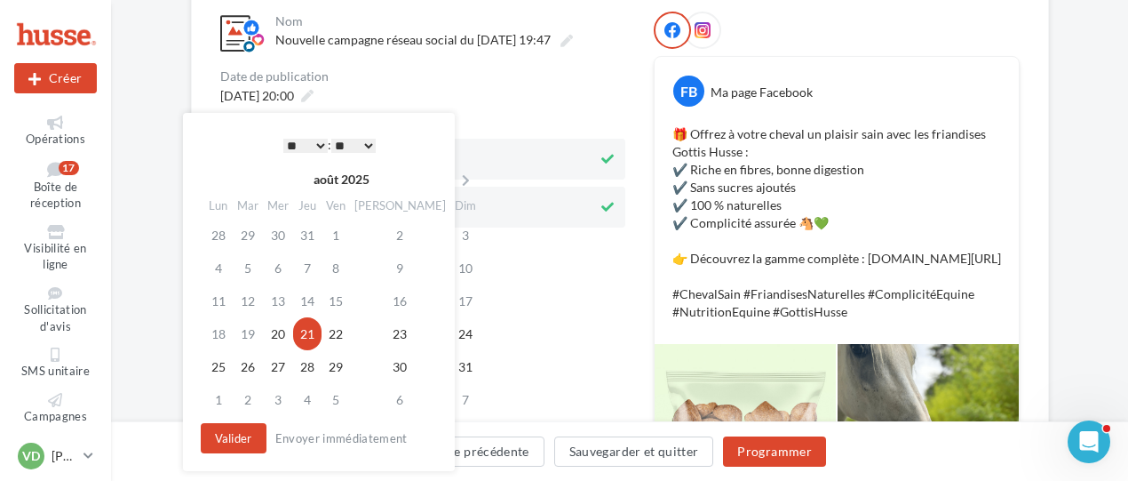
click at [322, 147] on select "* * * * * * * * * * ** ** ** ** ** ** ** ** ** ** ** ** ** **" at bounding box center [305, 146] width 44 height 14
click at [230, 440] on button "Valider" at bounding box center [234, 438] width 66 height 30
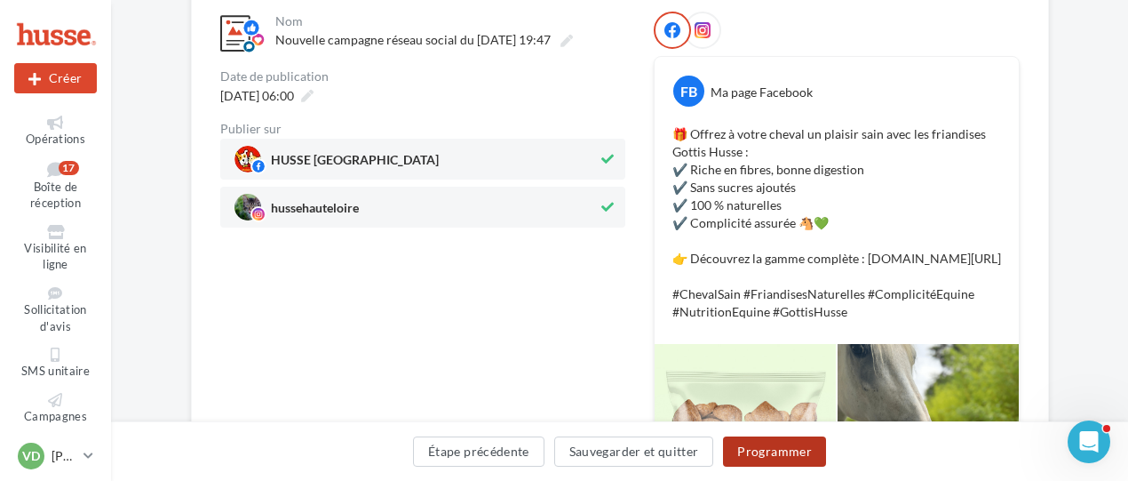
click at [768, 449] on button "Programmer" at bounding box center [774, 451] width 103 height 30
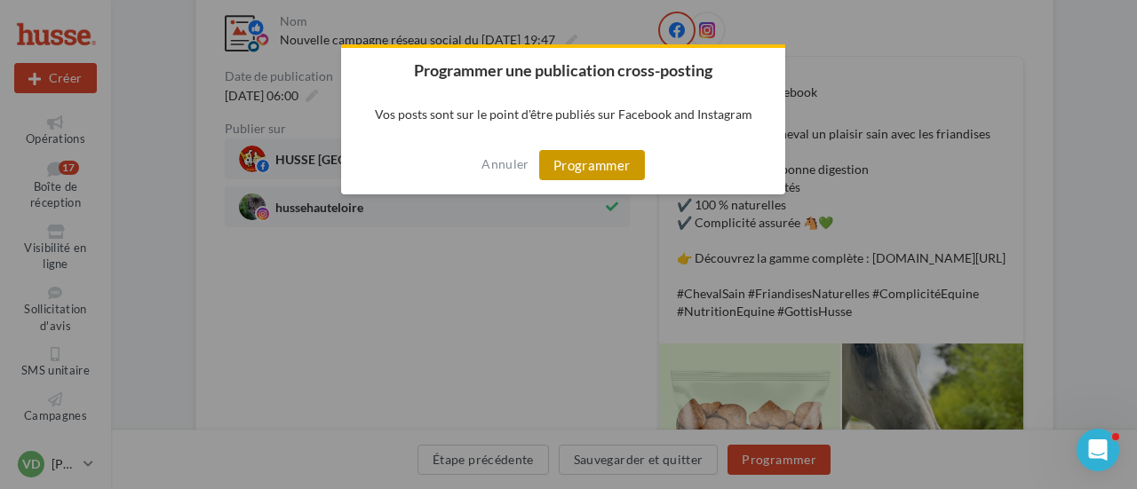
click at [599, 155] on button "Programmer" at bounding box center [592, 165] width 106 height 30
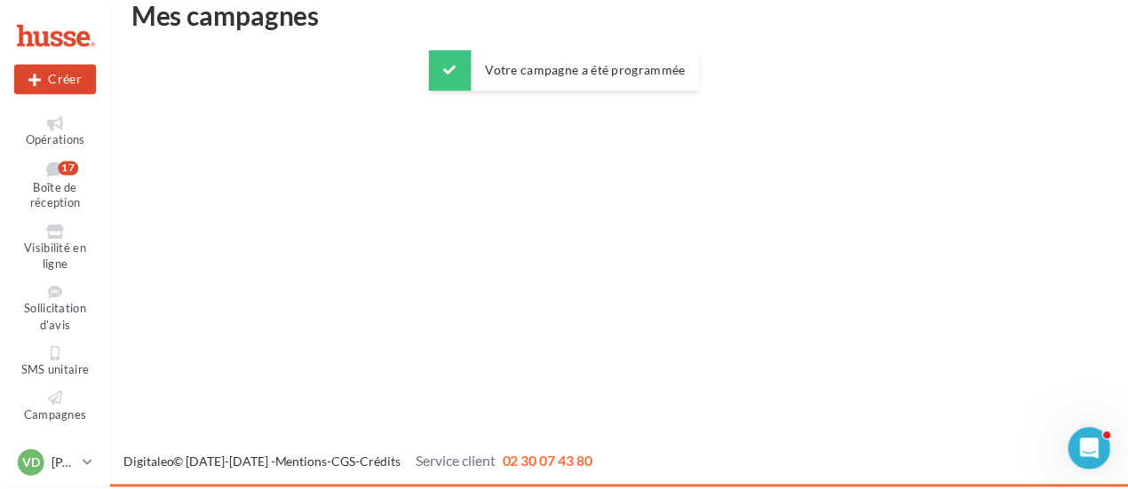
scroll to position [28, 0]
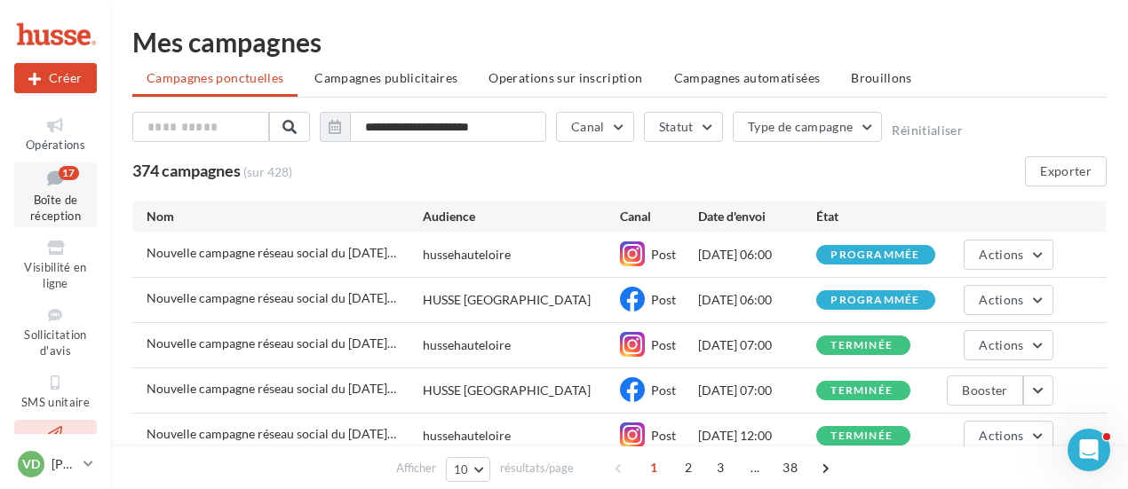
click at [44, 193] on link "Boîte de réception 17" at bounding box center [55, 195] width 83 height 65
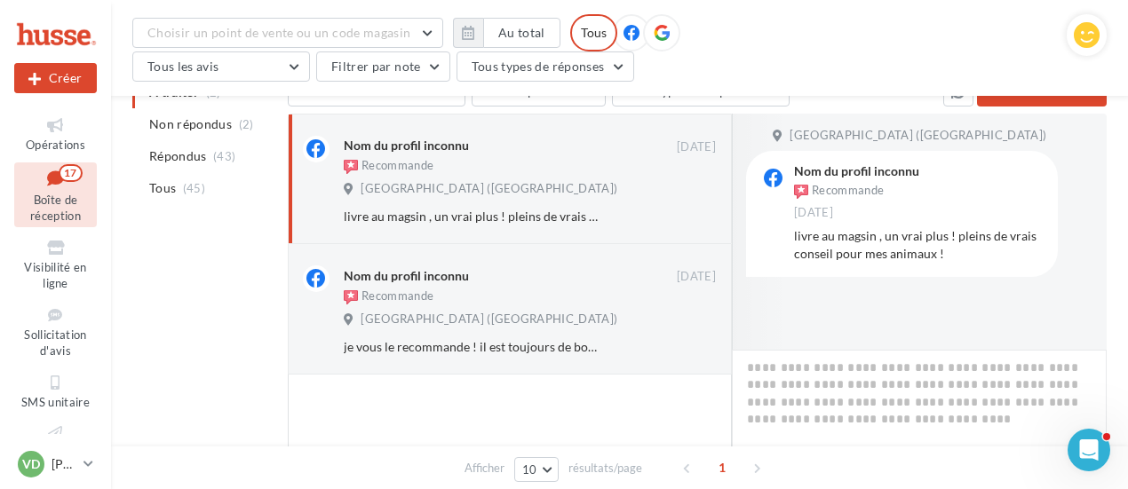
scroll to position [219, 0]
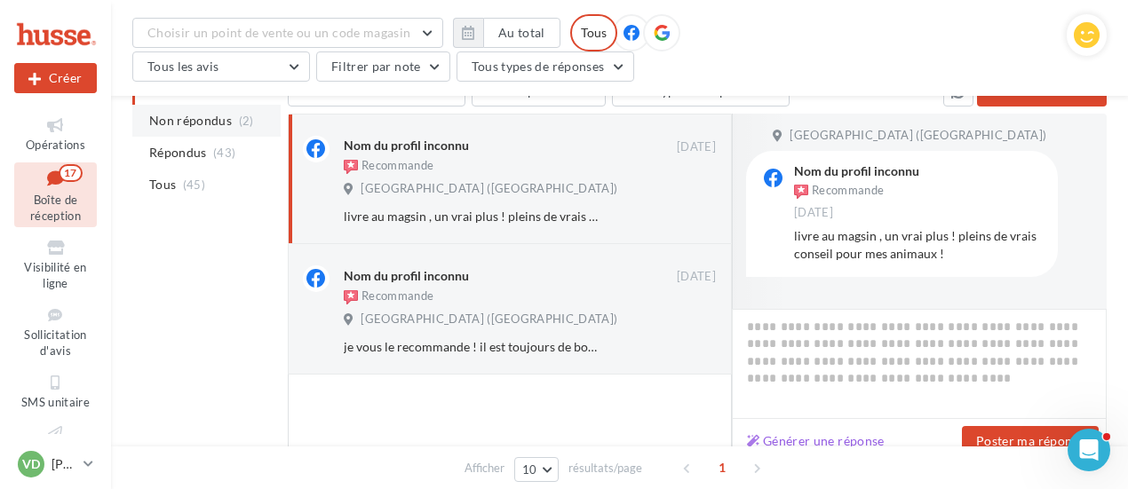
click at [206, 124] on span "Non répondus" at bounding box center [190, 121] width 83 height 18
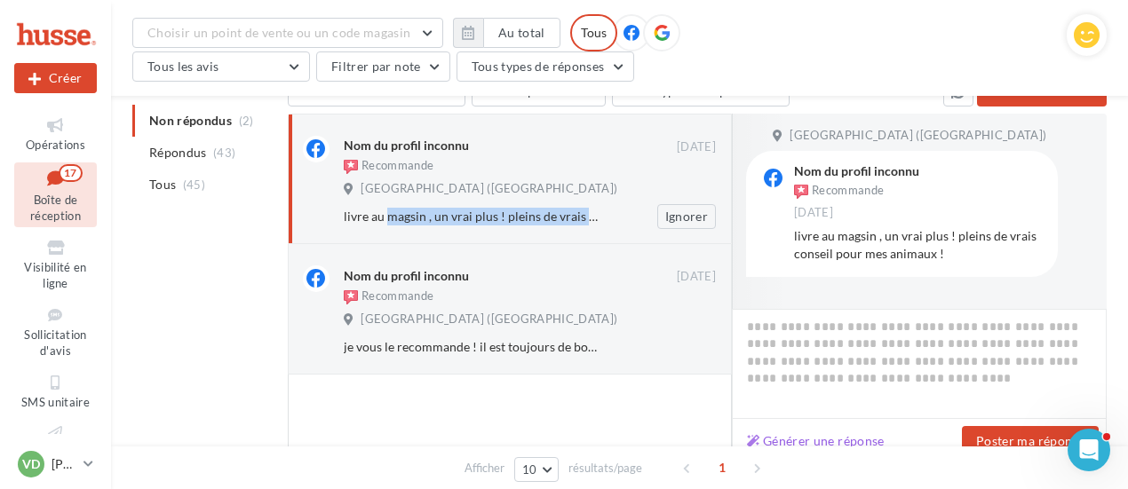
drag, startPoint x: 340, startPoint y: 207, endPoint x: 603, endPoint y: 211, distance: 263.0
click at [603, 211] on div "Nom du profil inconnu Recommande [DATE] [GEOGRAPHIC_DATA] (secteur [GEOGRAPHIC_…" at bounding box center [510, 179] width 414 height 100
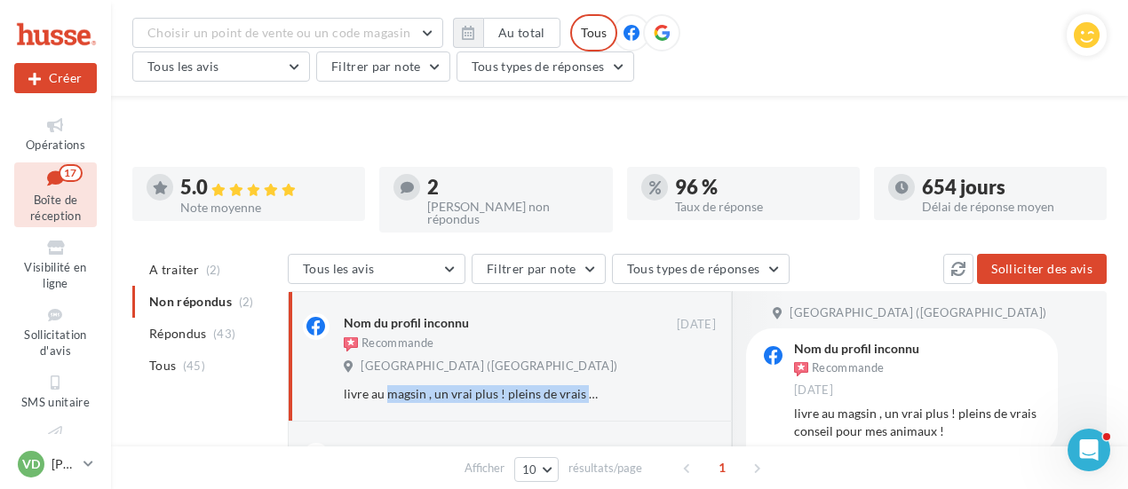
scroll to position [0, 0]
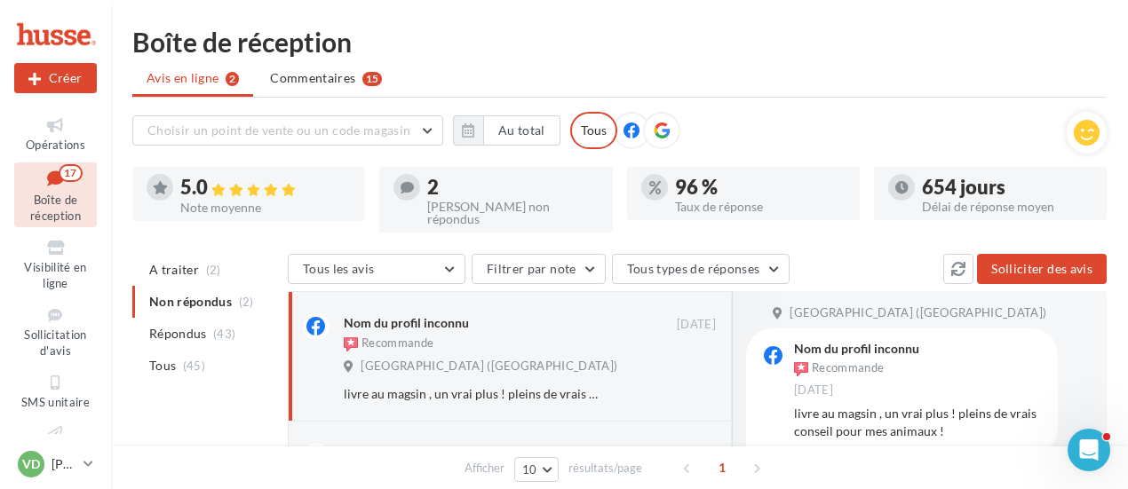
click at [210, 294] on ul "A traiter (2) Non répondus (2) Répondus (43) Tous (45)" at bounding box center [206, 318] width 148 height 128
click at [196, 290] on ul "A traiter (2) Non répondus (2) Répondus (43) Tous (45)" at bounding box center [206, 318] width 148 height 128
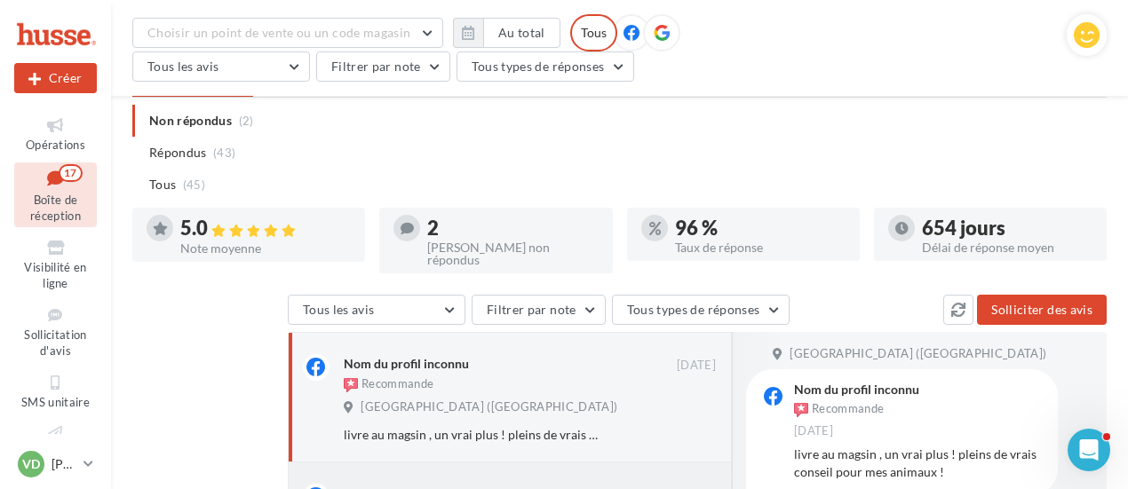
scroll to position [307, 0]
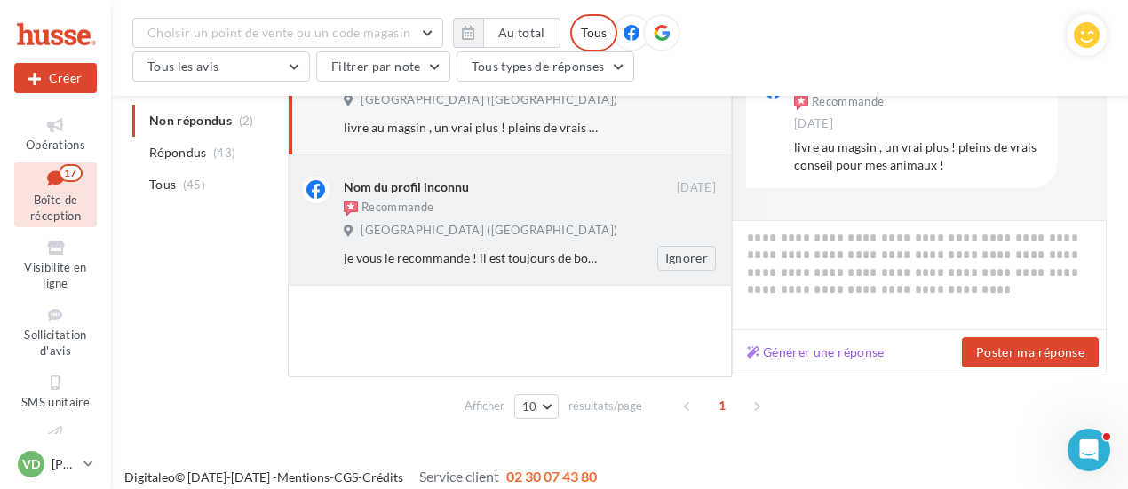
click at [456, 253] on div "je vous le recommande ! il est toujours de bon conseil...." at bounding box center [472, 259] width 257 height 18
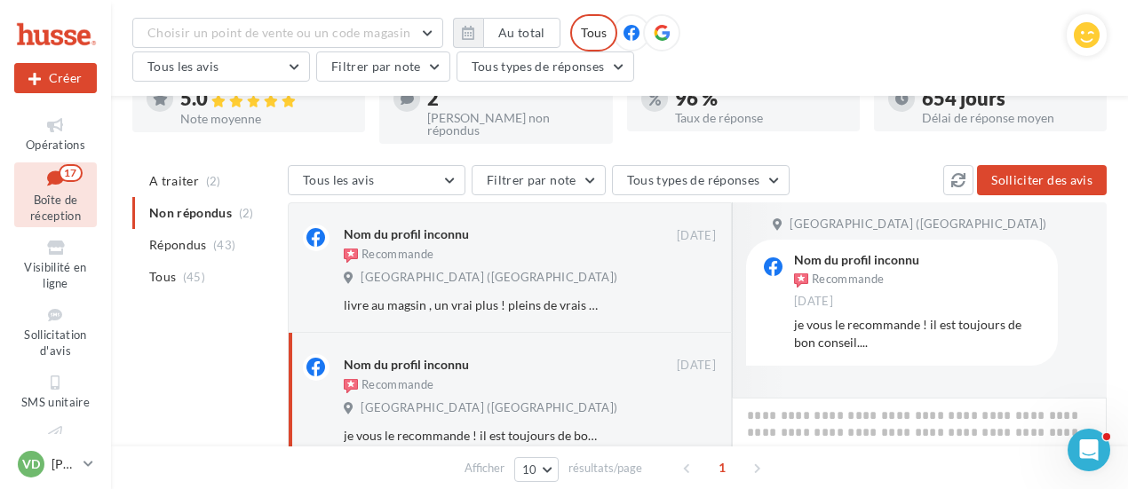
scroll to position [0, 0]
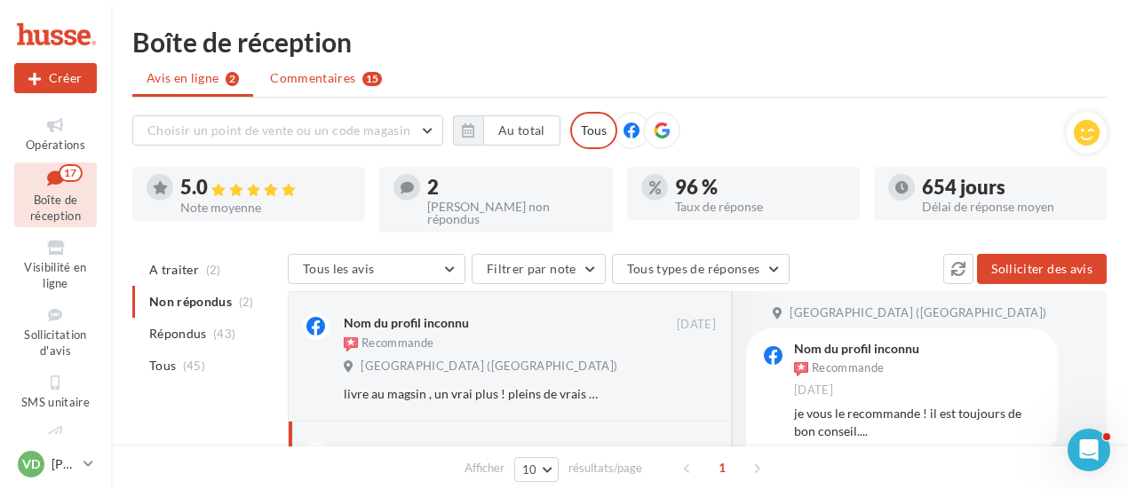
click at [322, 83] on span "Commentaires" at bounding box center [312, 78] width 85 height 18
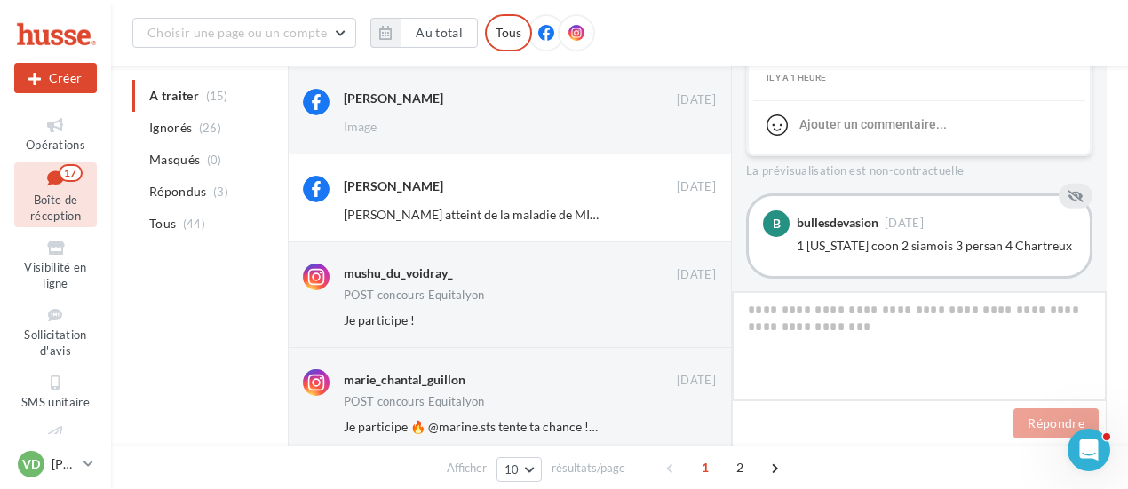
scroll to position [725, 0]
